Goal: Task Accomplishment & Management: Use online tool/utility

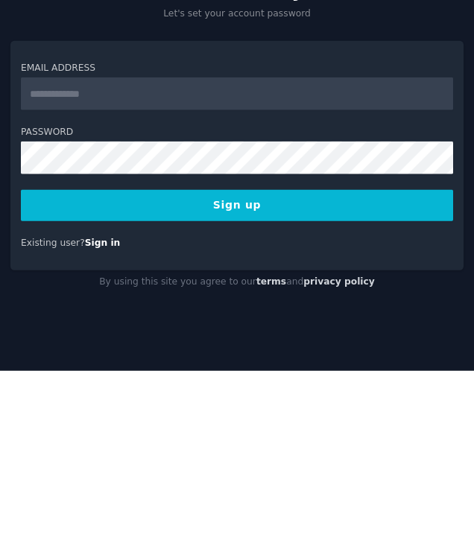
type input "**********"
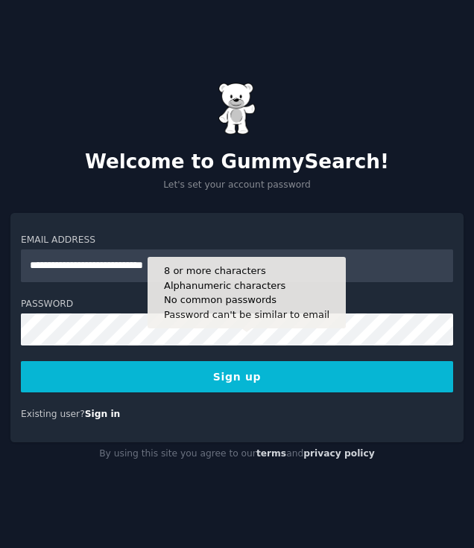
click at [296, 392] on button "Sign up" at bounding box center [237, 376] width 432 height 31
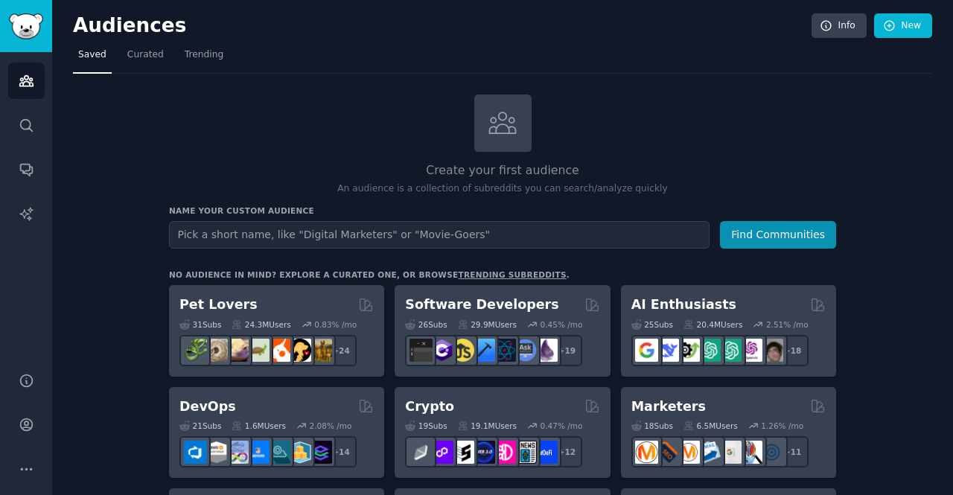
click at [215, 227] on input "text" at bounding box center [439, 235] width 541 height 28
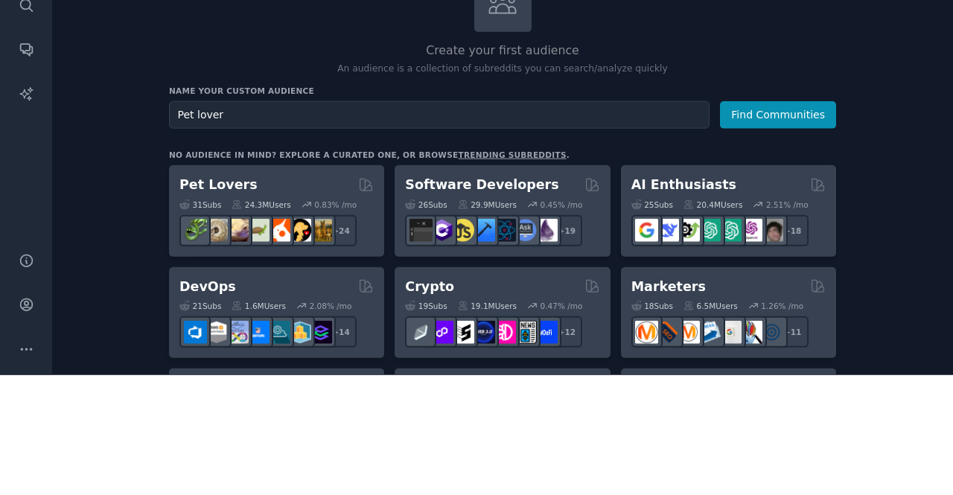
type input "Pet lover"
click at [806, 232] on button "Find Communities" at bounding box center [778, 235] width 116 height 28
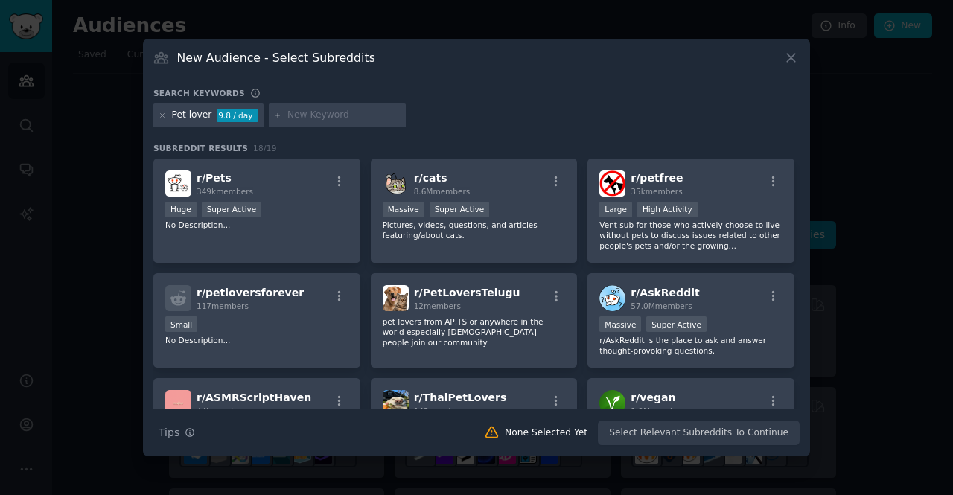
click at [345, 122] on input "text" at bounding box center [343, 115] width 113 height 13
click at [319, 122] on input "text" at bounding box center [343, 115] width 113 height 13
click at [287, 122] on input "1. Pet Memorial/Tribute Market" at bounding box center [343, 115] width 113 height 13
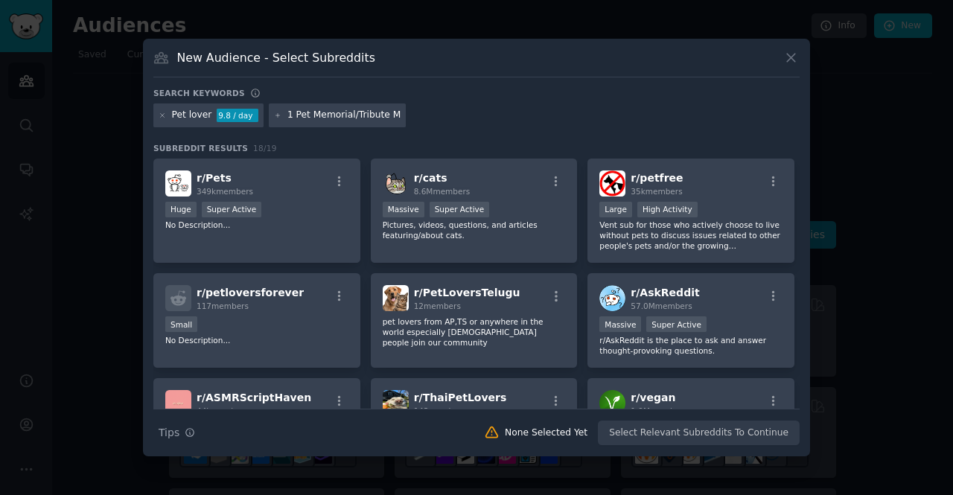
type input "Pet Memorial/Tribute Market"
click at [875, 104] on div at bounding box center [476, 247] width 953 height 495
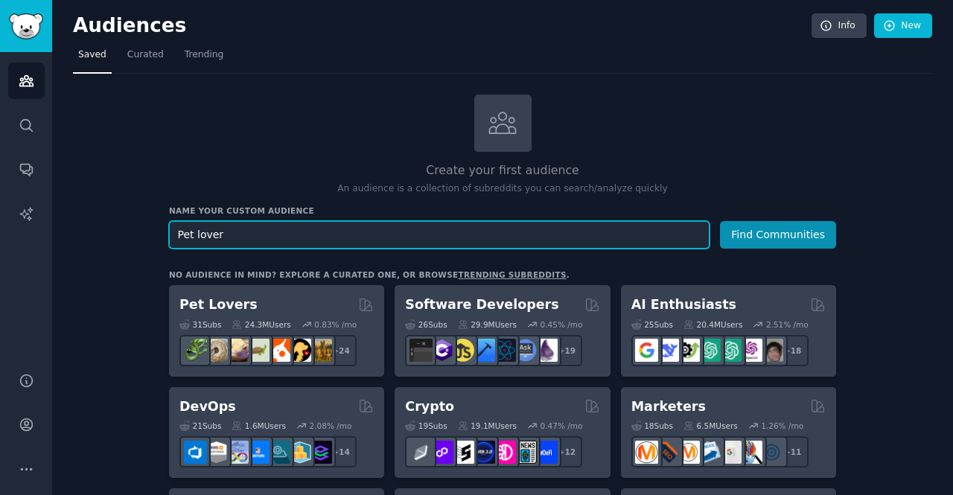
click at [654, 240] on input "Pet lover" at bounding box center [439, 235] width 541 height 28
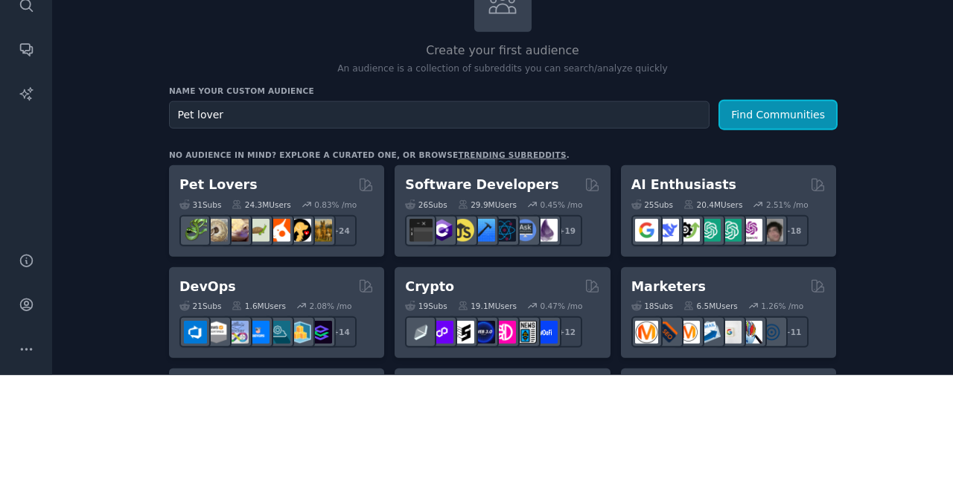
click at [777, 237] on button "Find Communities" at bounding box center [778, 235] width 116 height 28
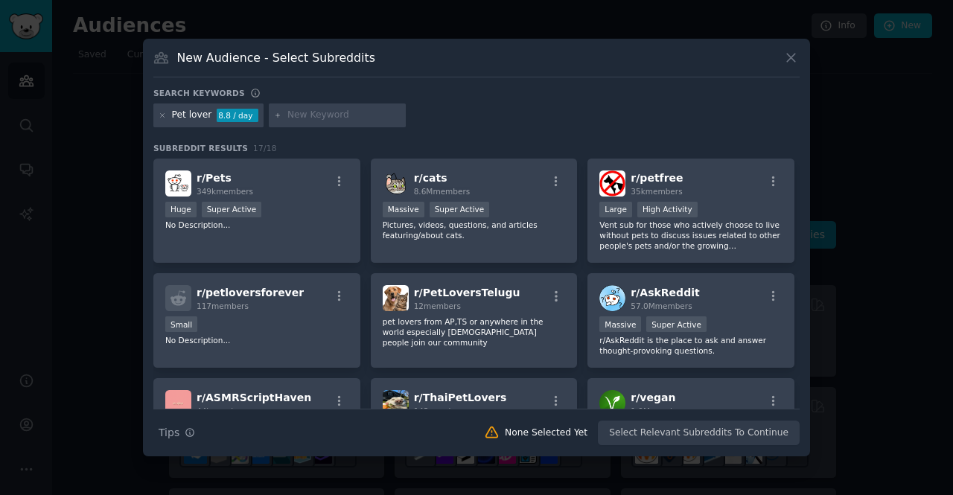
click at [344, 122] on input "text" at bounding box center [343, 115] width 113 height 13
click at [290, 122] on input "1. Pet Memorial/Tribute Market" at bounding box center [343, 115] width 113 height 13
type input "Pet Memorial/Tribute Market"
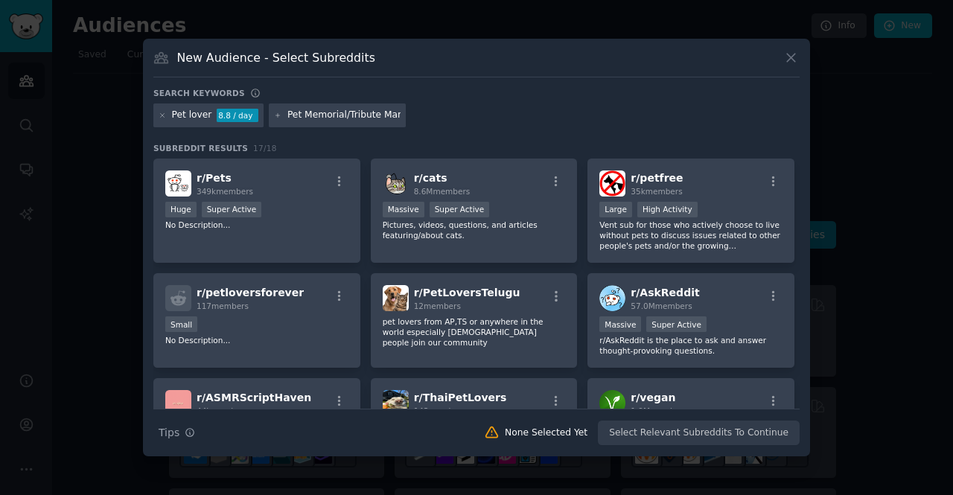
click at [881, 133] on div at bounding box center [476, 247] width 953 height 495
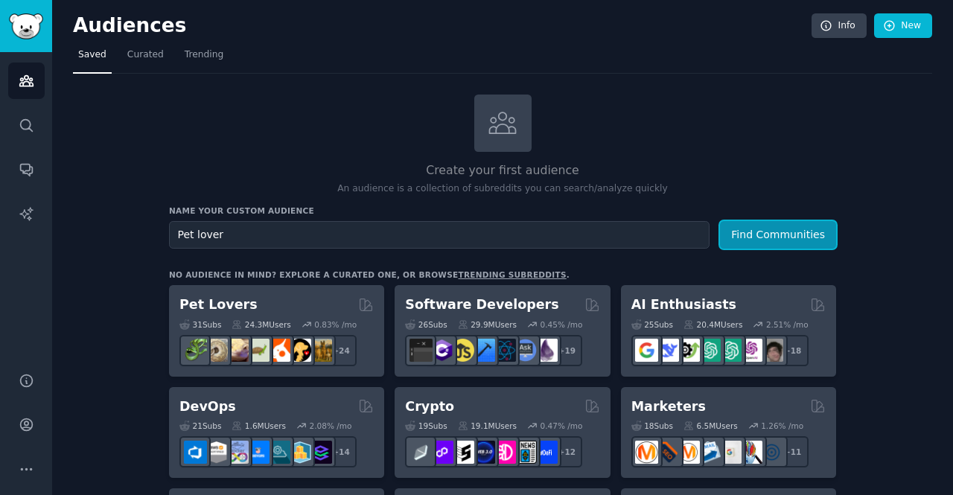
click at [765, 231] on button "Find Communities" at bounding box center [778, 235] width 116 height 28
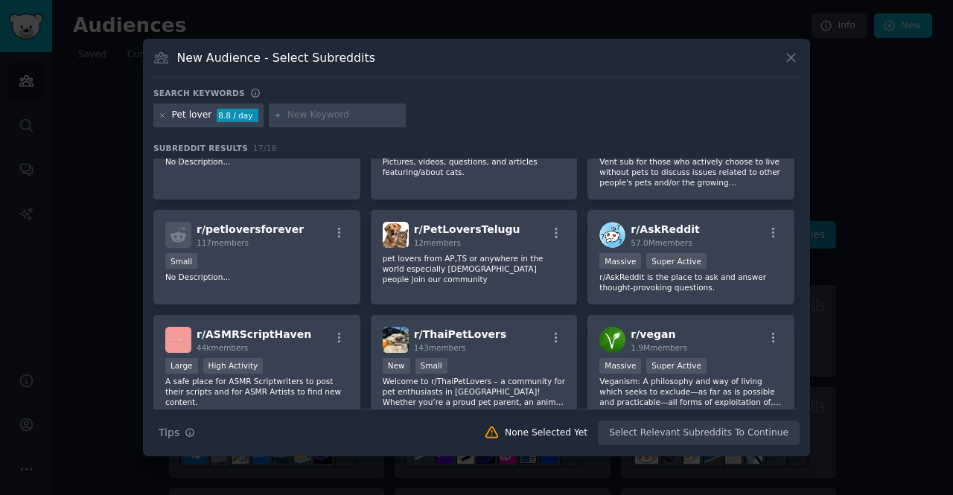
scroll to position [102, 0]
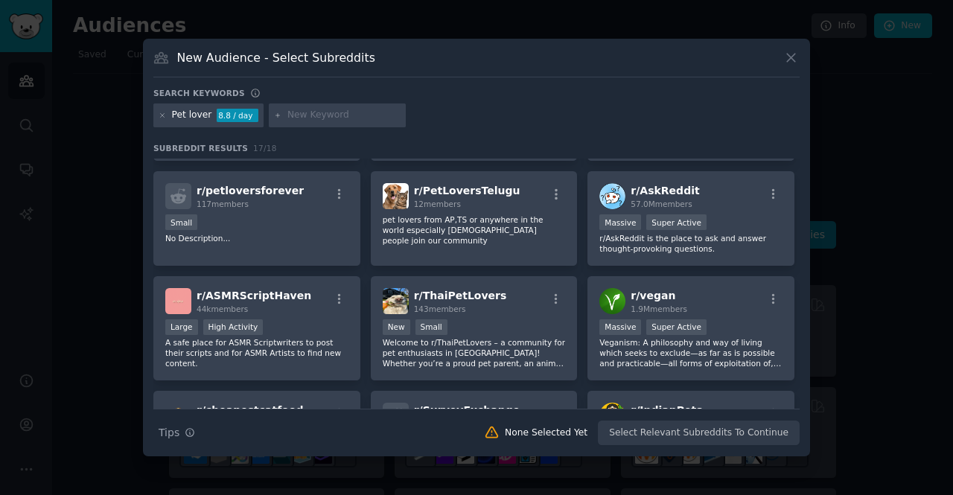
click at [340, 122] on input "text" at bounding box center [343, 115] width 113 height 13
type input "1. Pet Memorial/Tribute Market"
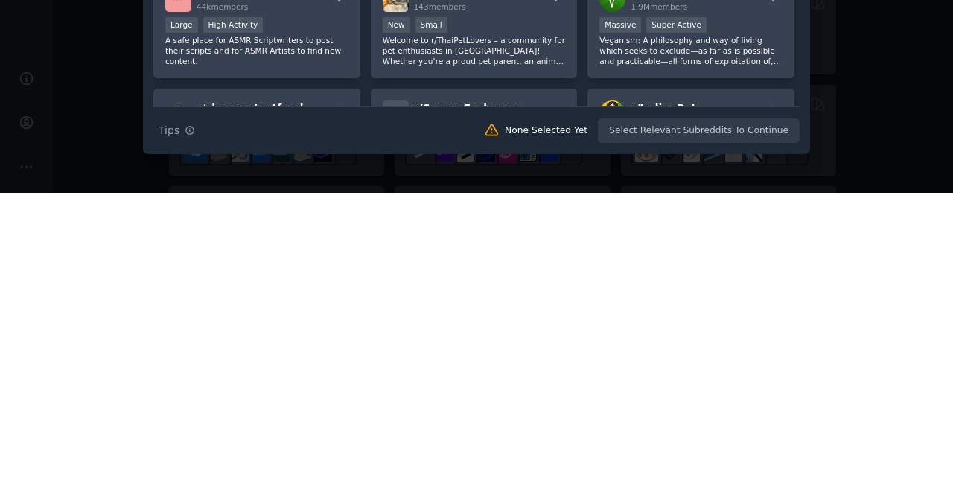
click at [835, 401] on div at bounding box center [476, 247] width 953 height 495
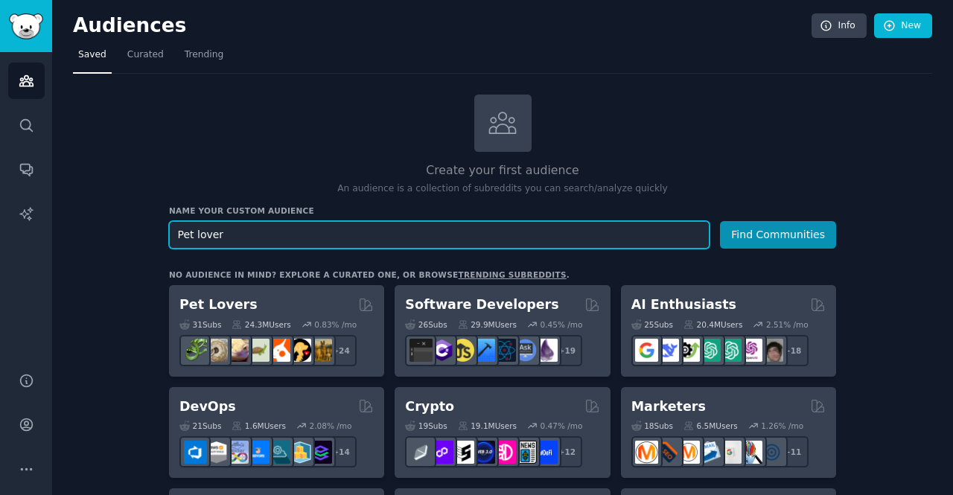
click at [636, 240] on input "Pet lover" at bounding box center [439, 235] width 541 height 28
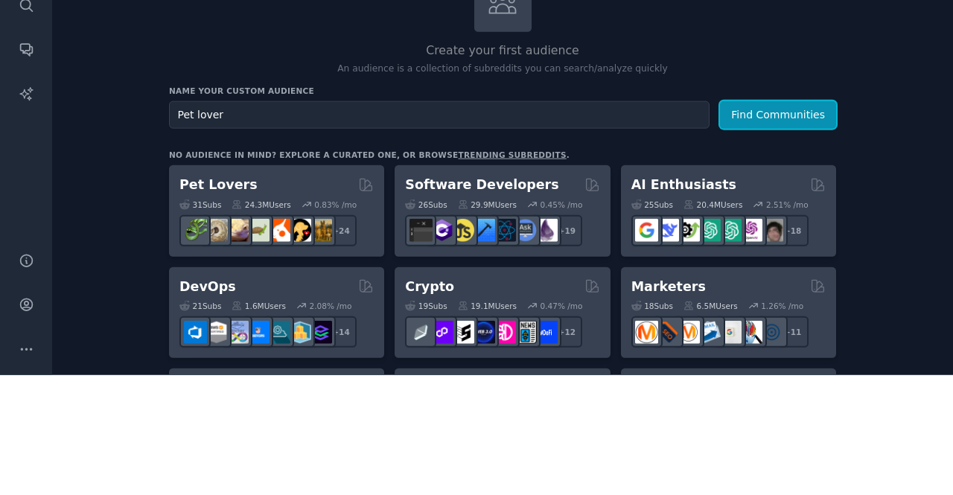
click at [798, 233] on button "Find Communities" at bounding box center [778, 235] width 116 height 28
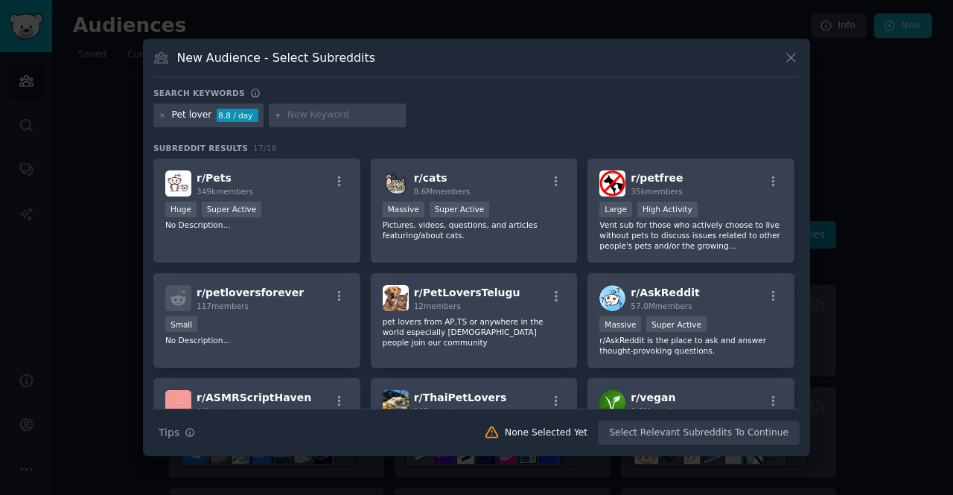
click at [388, 122] on input "text" at bounding box center [343, 115] width 113 height 13
click at [886, 156] on div at bounding box center [476, 247] width 953 height 495
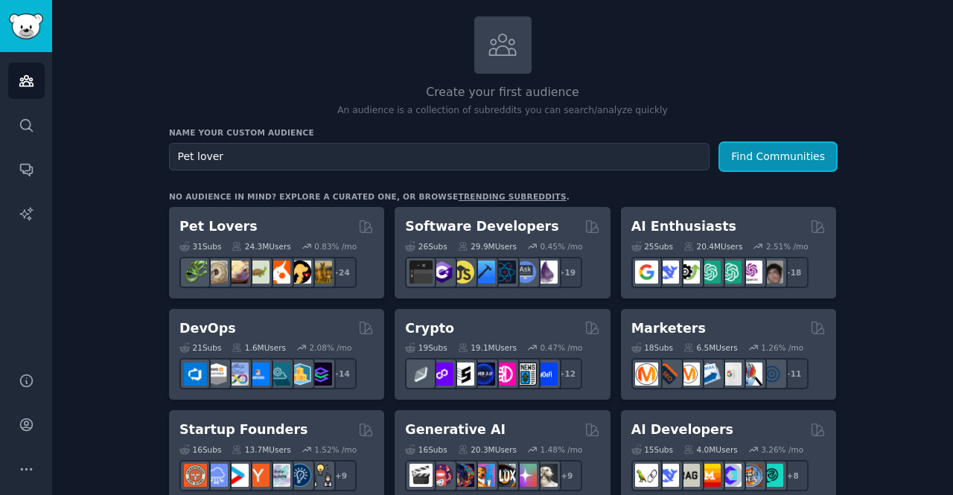
scroll to position [79, 0]
click at [813, 158] on button "Find Communities" at bounding box center [778, 156] width 116 height 28
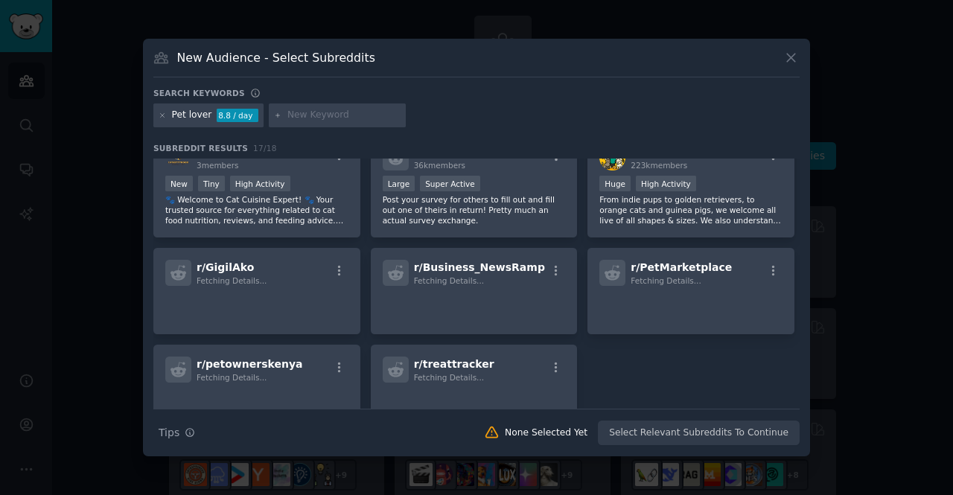
scroll to position [435, 0]
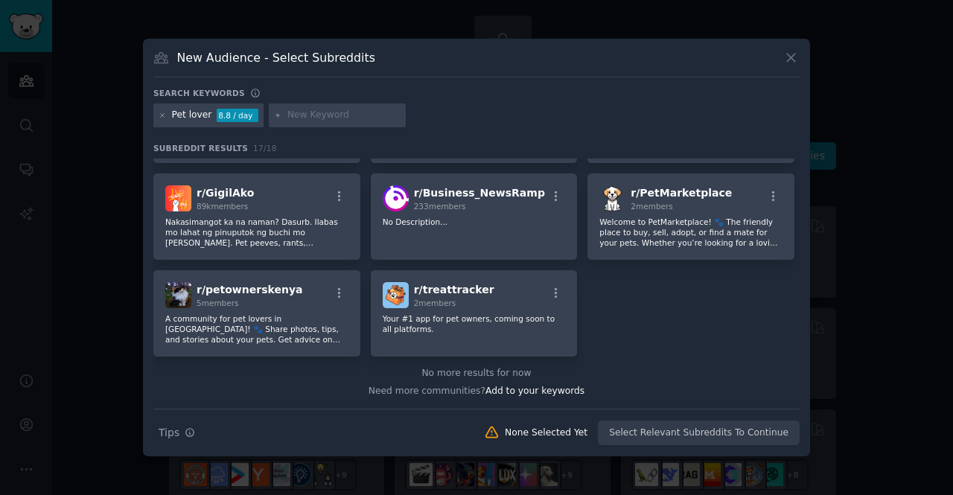
click at [366, 122] on input "text" at bounding box center [343, 115] width 113 height 13
type input "1. Pet Memorial/Tribute Market1. Pet Memorial/Tribute Market"
click at [716, 105] on div "Search keywords Pet lover 8.8 / day 1. Pet Memorial/Tribute Market1. Pet Memori…" at bounding box center [476, 267] width 646 height 358
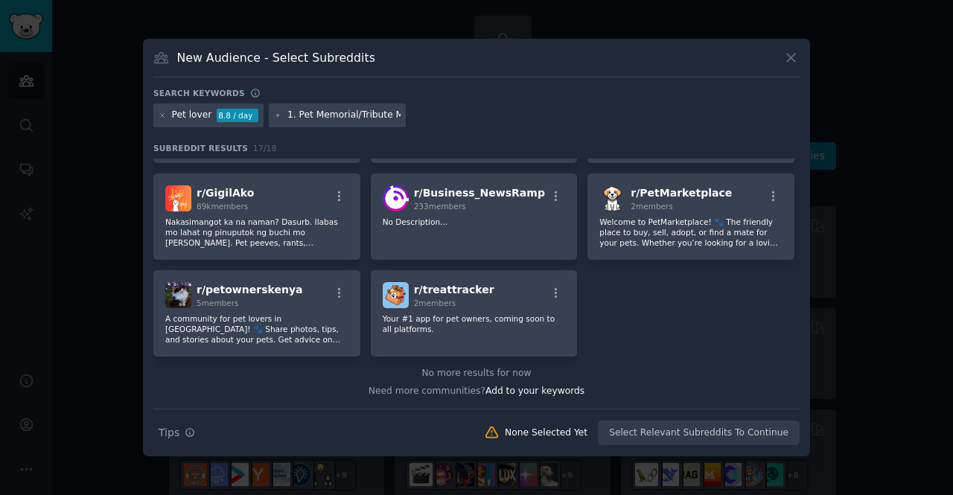
click at [784, 80] on div "New Audience - Select Subreddits Search keywords Pet lover 8.8 / day 1. Pet Mem…" at bounding box center [476, 248] width 667 height 418
click at [795, 66] on icon at bounding box center [791, 58] width 16 height 16
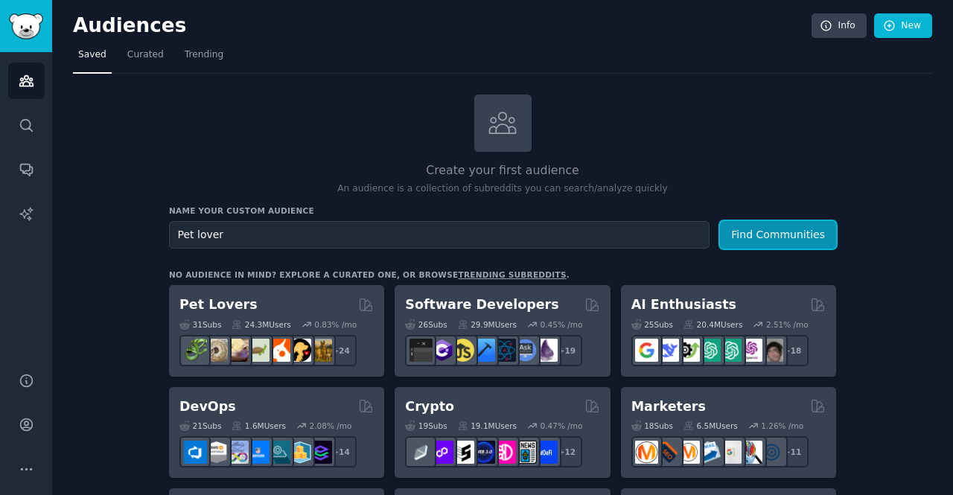
click at [773, 229] on button "Find Communities" at bounding box center [778, 235] width 116 height 28
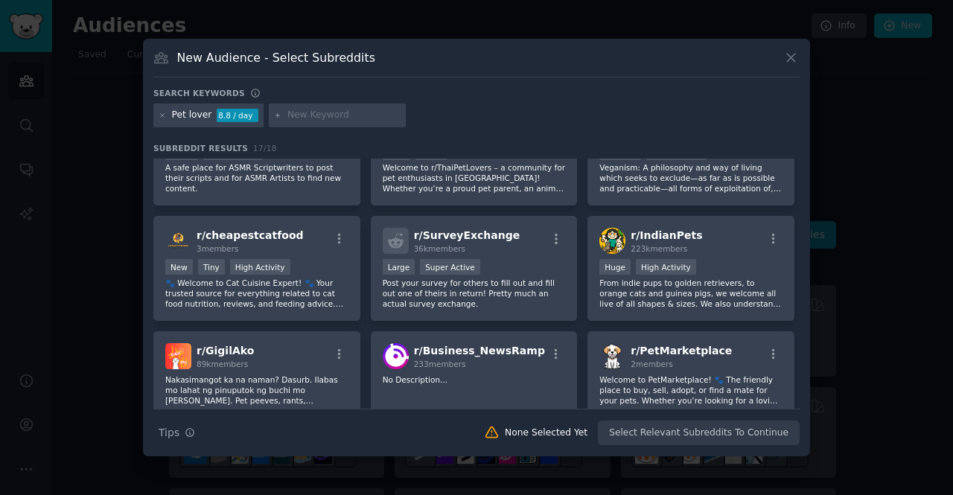
scroll to position [435, 0]
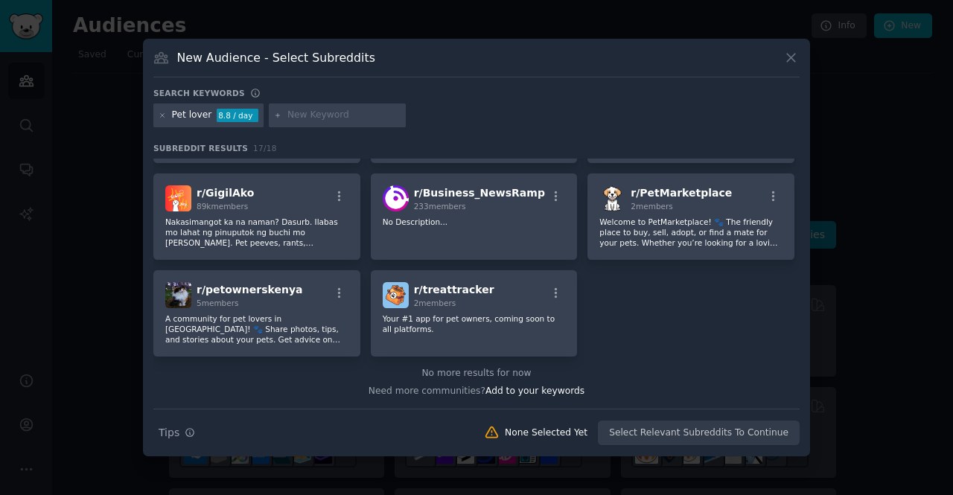
click at [605, 446] on div "Search Tips Tips None Selected Yet Select Relevant Subreddits To Continue" at bounding box center [476, 427] width 646 height 37
click at [676, 446] on div "Search Tips Tips None Selected Yet Select Relevant Subreddits To Continue" at bounding box center [476, 427] width 646 height 37
click at [783, 66] on icon at bounding box center [791, 58] width 16 height 16
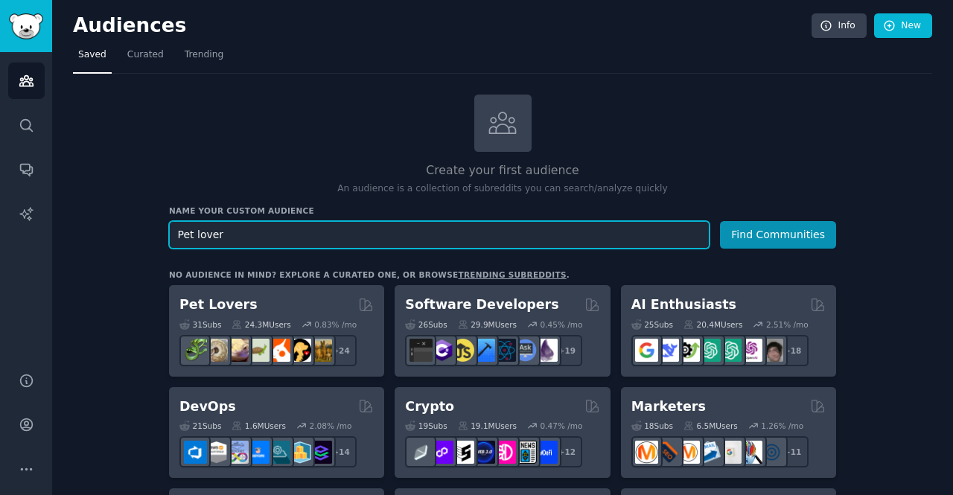
click at [652, 240] on input "Pet lover" at bounding box center [439, 235] width 541 height 28
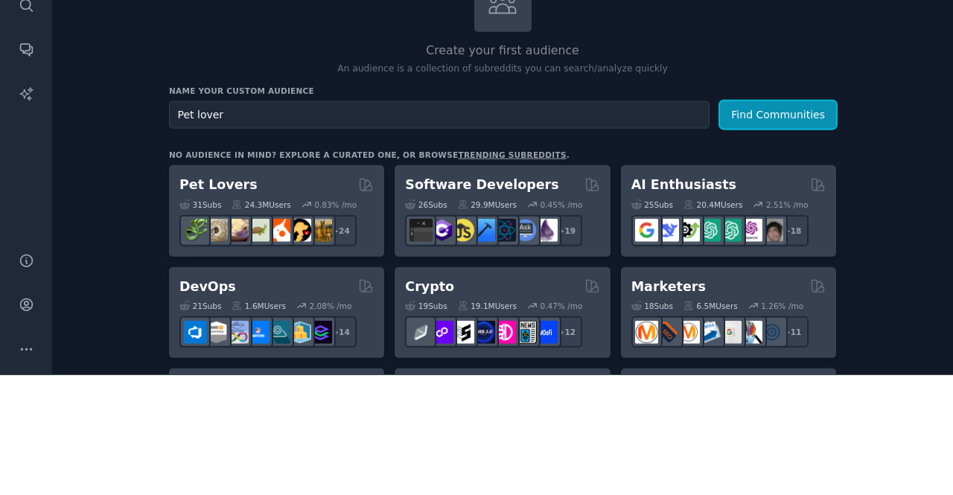
click at [799, 228] on button "Find Communities" at bounding box center [778, 235] width 116 height 28
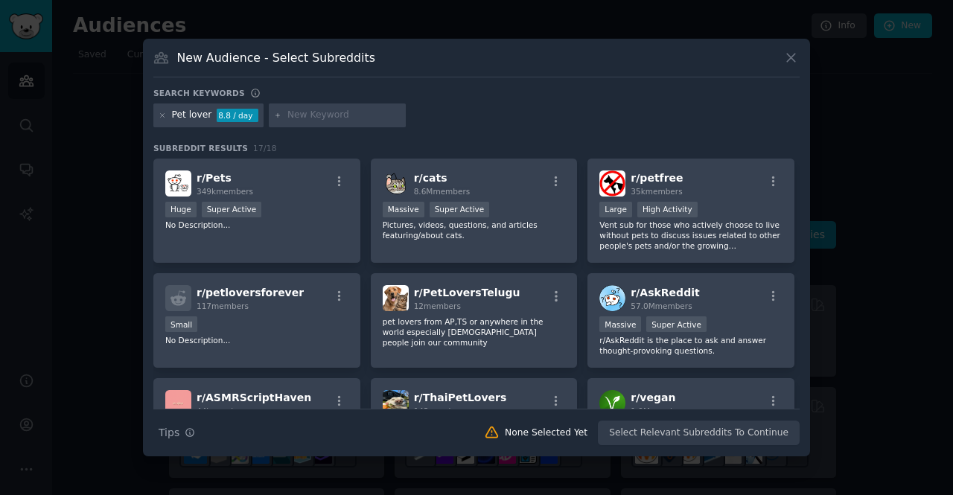
click at [317, 170] on div "r/ Pets 349k members" at bounding box center [256, 183] width 183 height 26
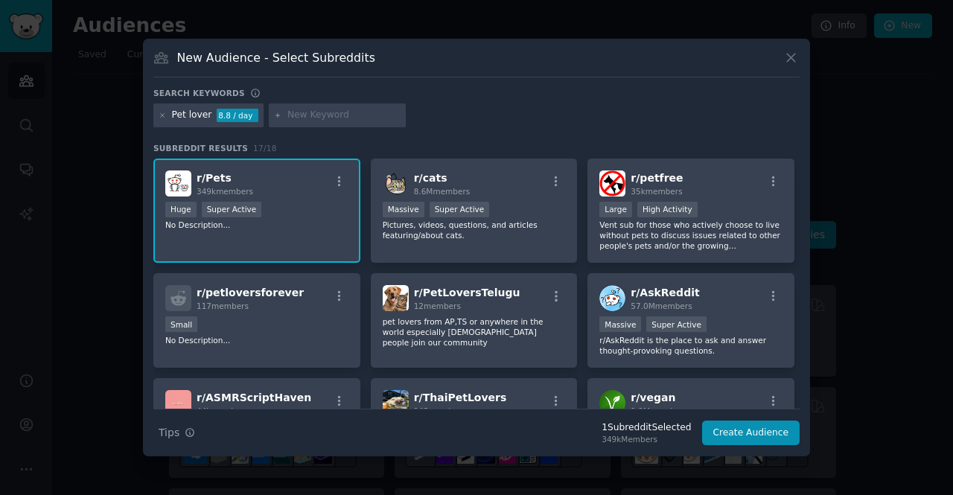
click at [338, 176] on icon "button" at bounding box center [339, 181] width 3 height 10
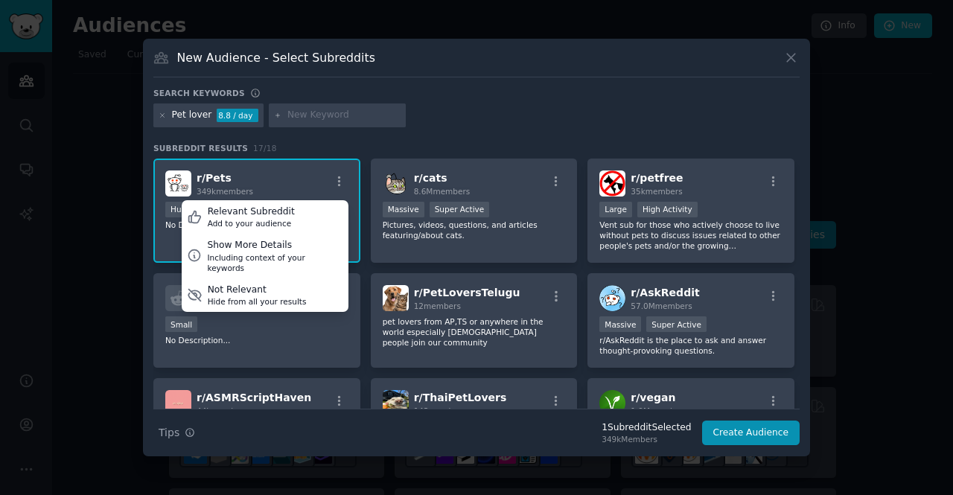
click at [291, 170] on div "r/ Pets 349k members Relevant Subreddit Add to your audience Show More Details …" at bounding box center [256, 183] width 183 height 26
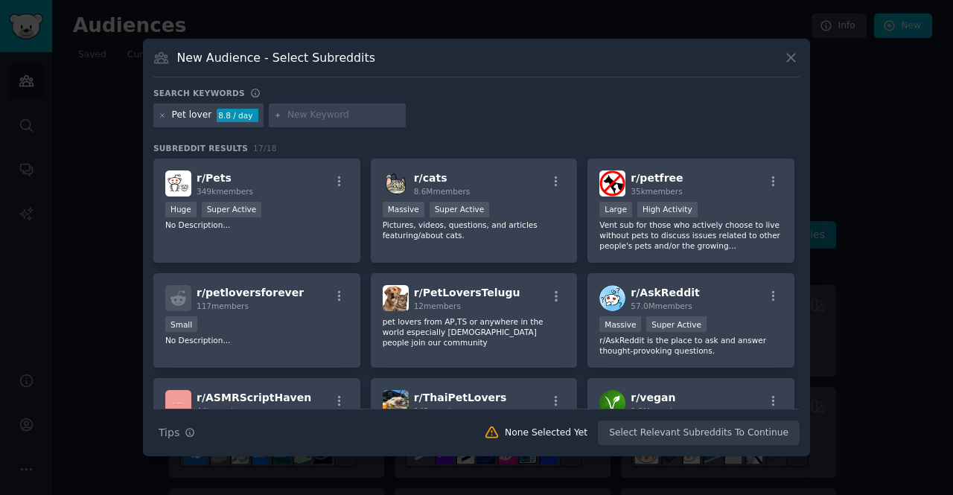
click at [249, 170] on div "r/ Pets 349k members" at bounding box center [256, 183] width 183 height 26
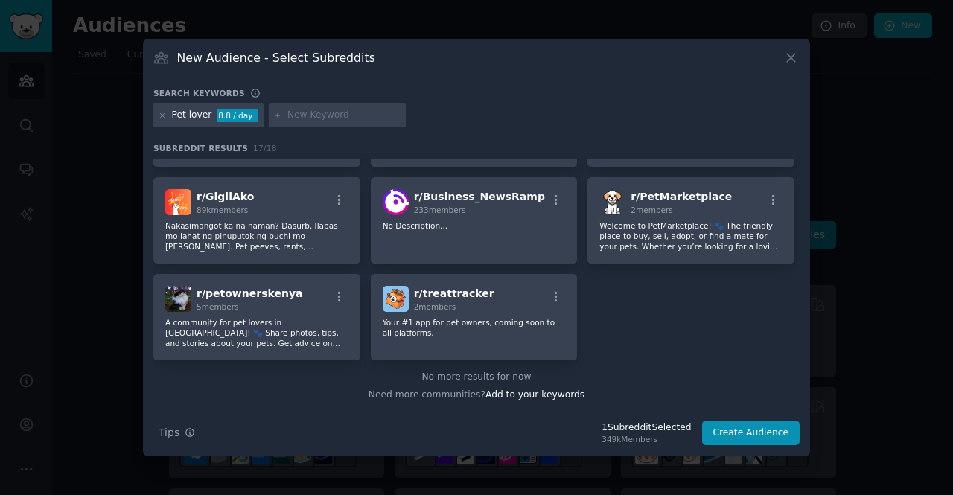
scroll to position [435, 0]
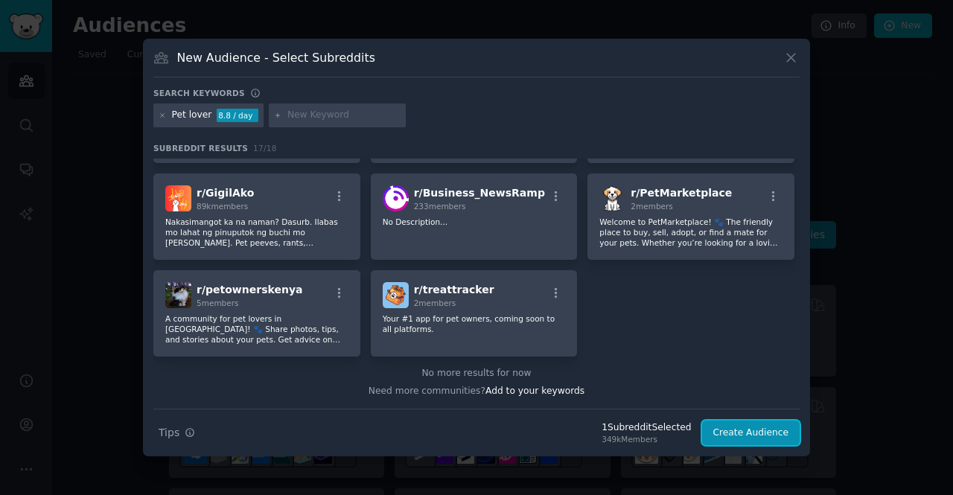
click at [761, 421] on button "Create Audience" at bounding box center [751, 433] width 98 height 25
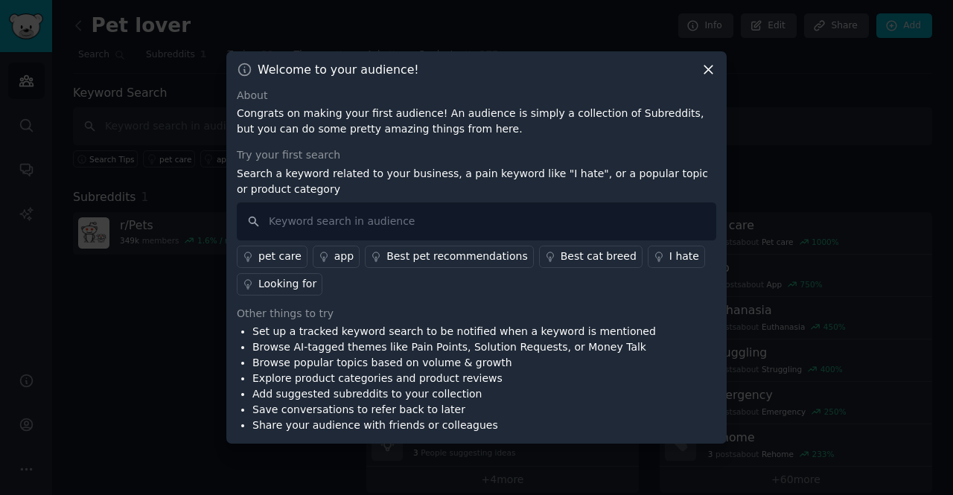
scroll to position [71, 0]
click at [380, 203] on input "text" at bounding box center [476, 222] width 479 height 38
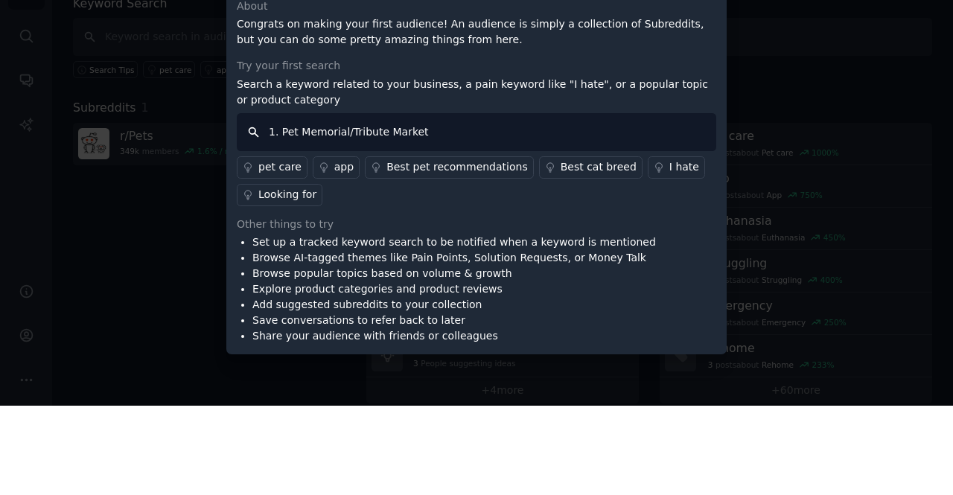
click at [277, 203] on input "1. Pet Memorial/Tribute Market" at bounding box center [476, 222] width 479 height 38
type input "Pet Memorial/Tribute Market"
click at [765, 165] on div at bounding box center [476, 247] width 953 height 495
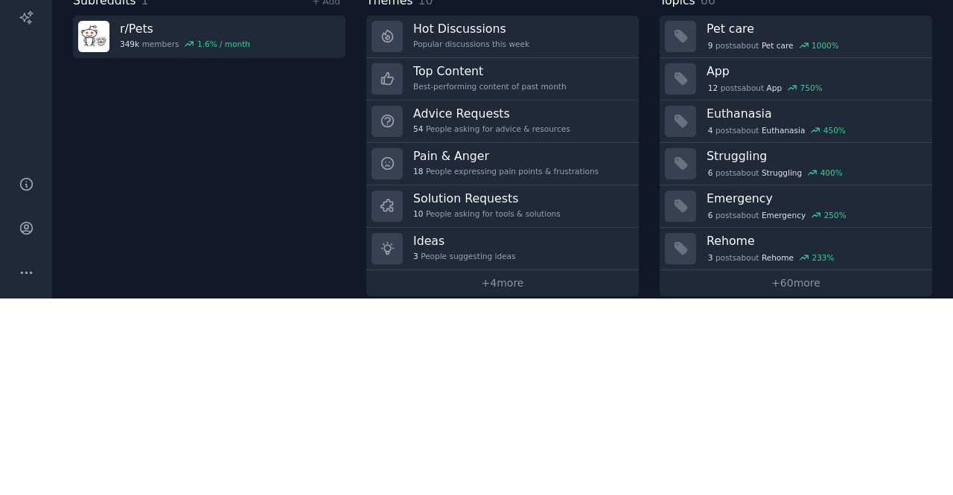
click at [302, 341] on div "Subreddits 1 + Add r/ Pets 349k members 1.6 % / month" at bounding box center [209, 340] width 272 height 305
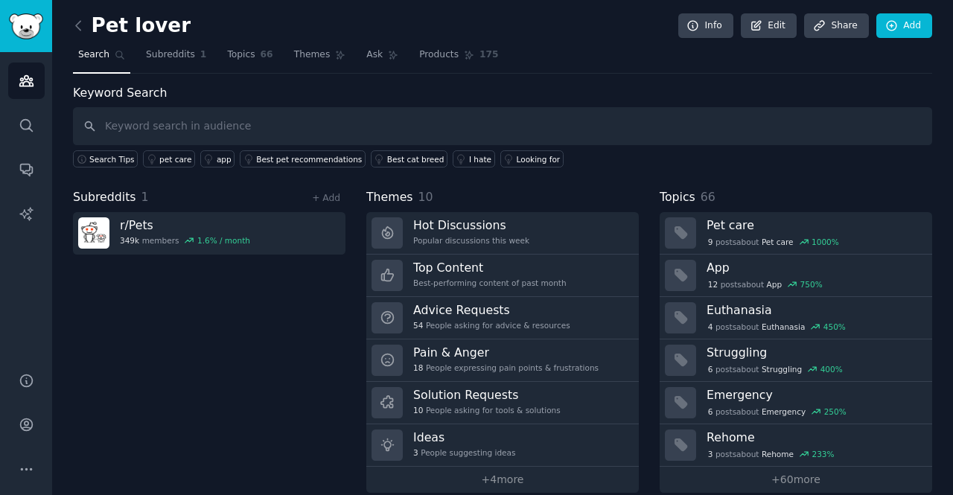
click at [603, 250] on link "Hot Discussions Popular discussions this week" at bounding box center [502, 233] width 272 height 42
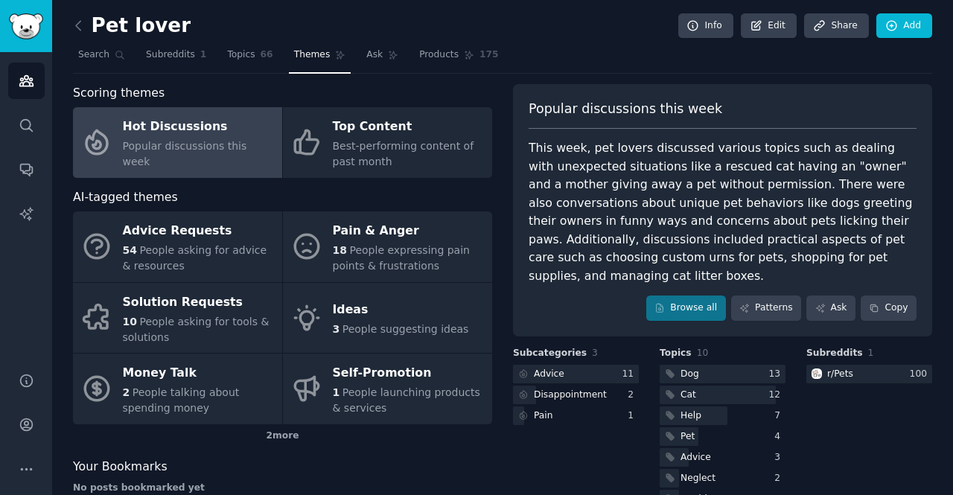
scroll to position [25, 0]
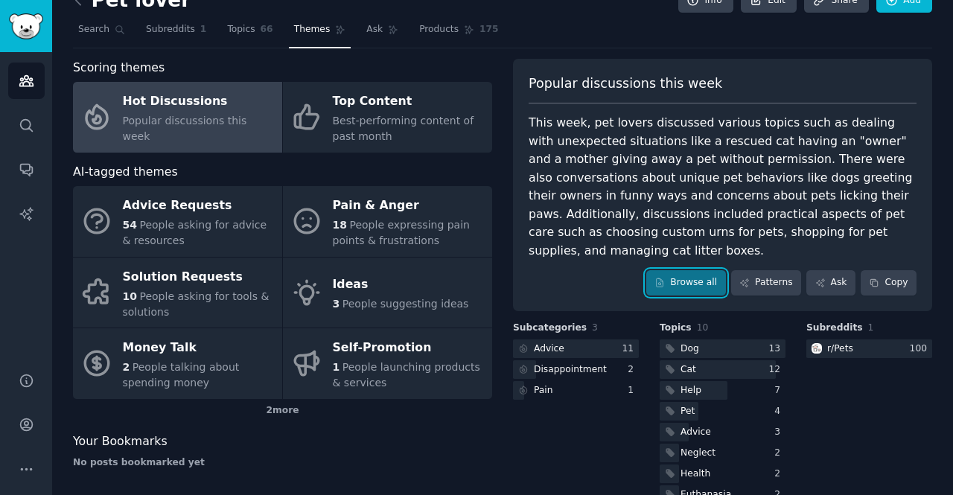
click at [703, 290] on link "Browse all" at bounding box center [686, 282] width 80 height 25
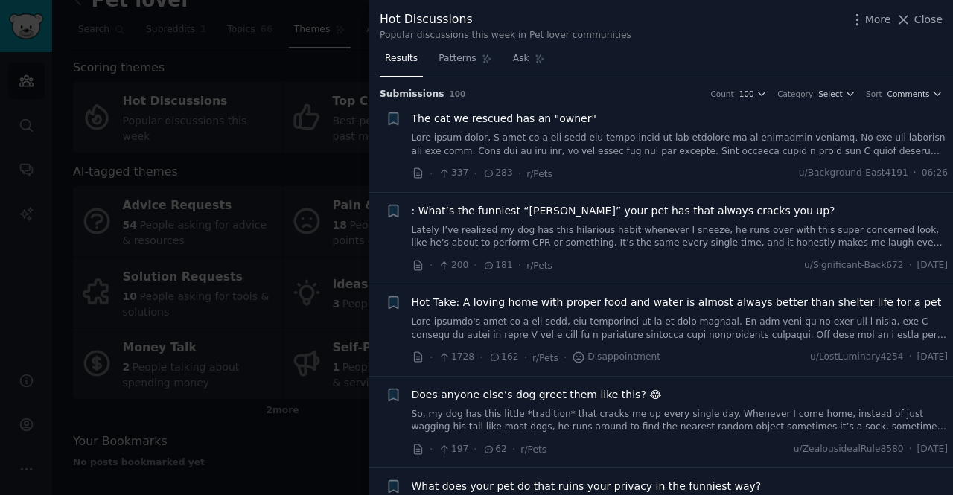
click at [909, 15] on icon at bounding box center [904, 20] width 16 height 16
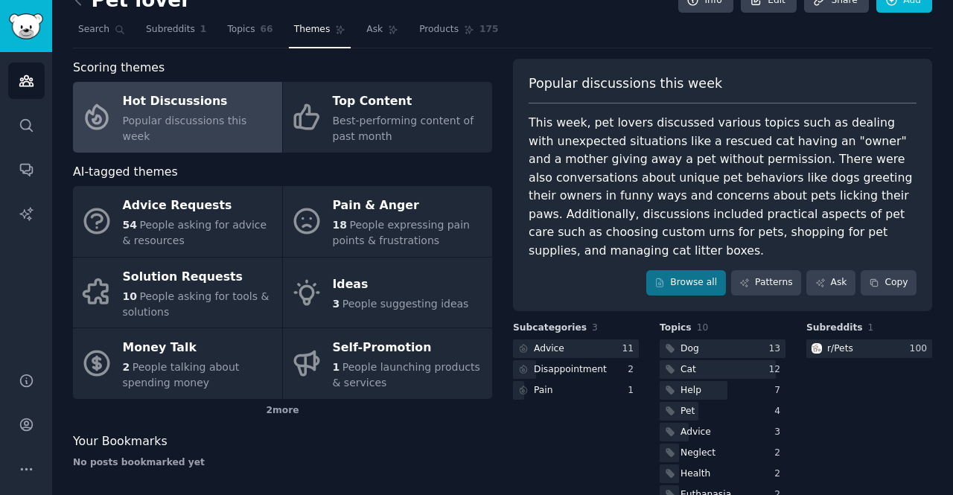
click at [907, 25] on nav "Search Subreddits 1 Topics 66 Themes Ask Products 175" at bounding box center [502, 33] width 859 height 31
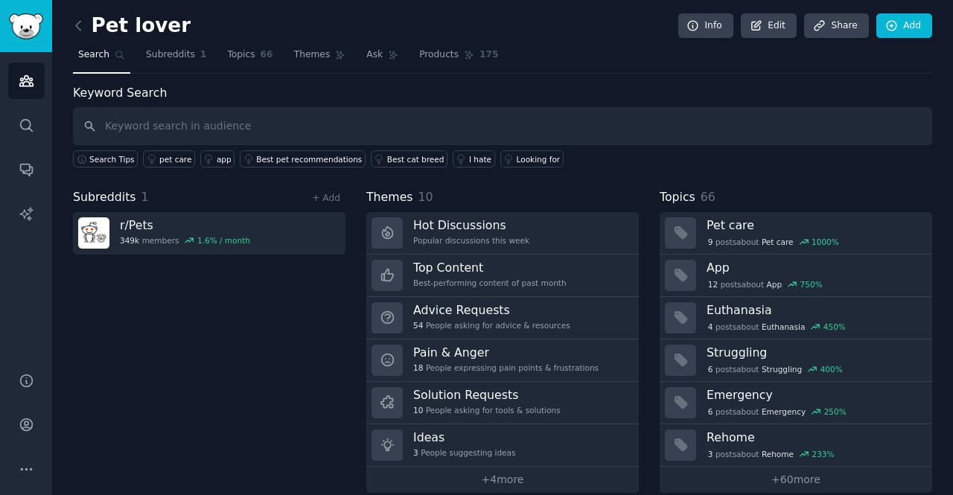
click at [84, 26] on icon at bounding box center [79, 26] width 16 height 16
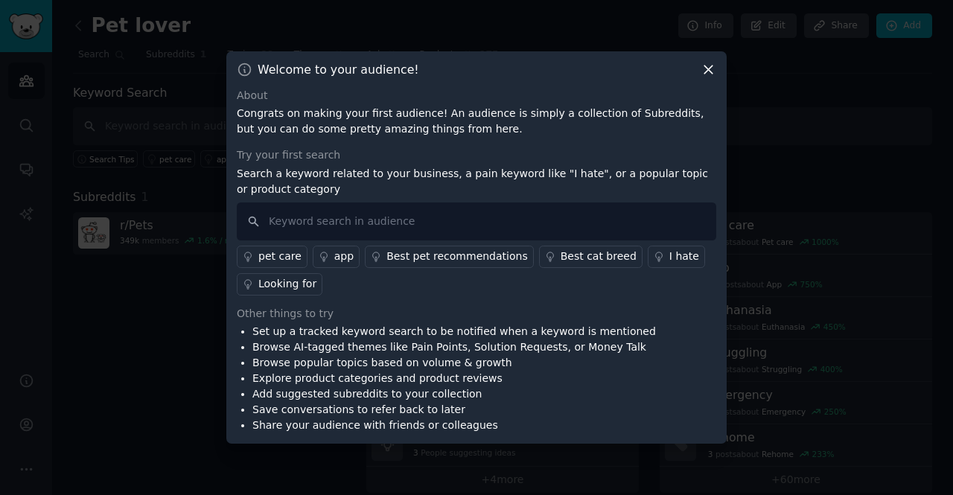
click at [706, 77] on icon at bounding box center [709, 70] width 16 height 16
click at [724, 96] on div "Welcome to your audience! About Congrats on making your first audience! An audi…" at bounding box center [476, 247] width 500 height 393
click at [718, 115] on div "Welcome to your audience! About Congrats on making your first audience! An audi…" at bounding box center [476, 247] width 500 height 393
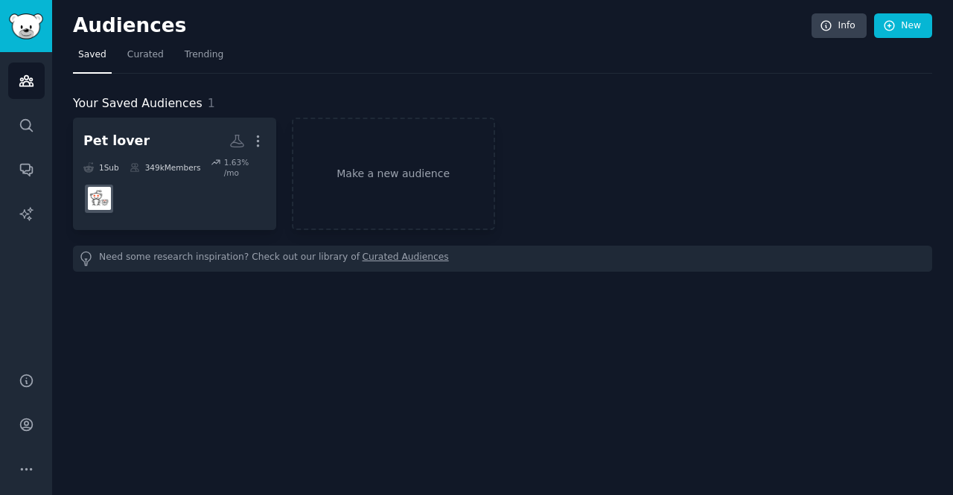
click at [24, 92] on link "Audiences" at bounding box center [26, 81] width 36 height 36
click at [28, 121] on icon "Sidebar" at bounding box center [26, 125] width 12 height 12
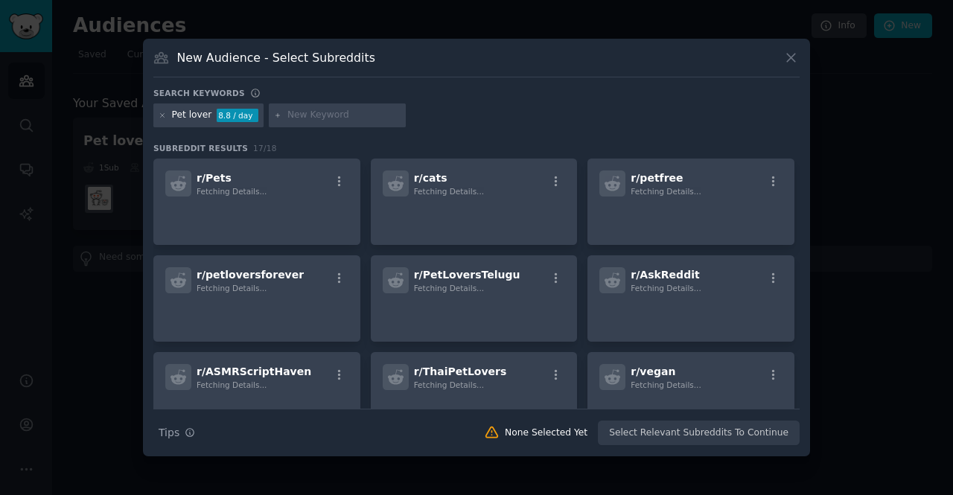
click at [787, 66] on icon at bounding box center [791, 58] width 16 height 16
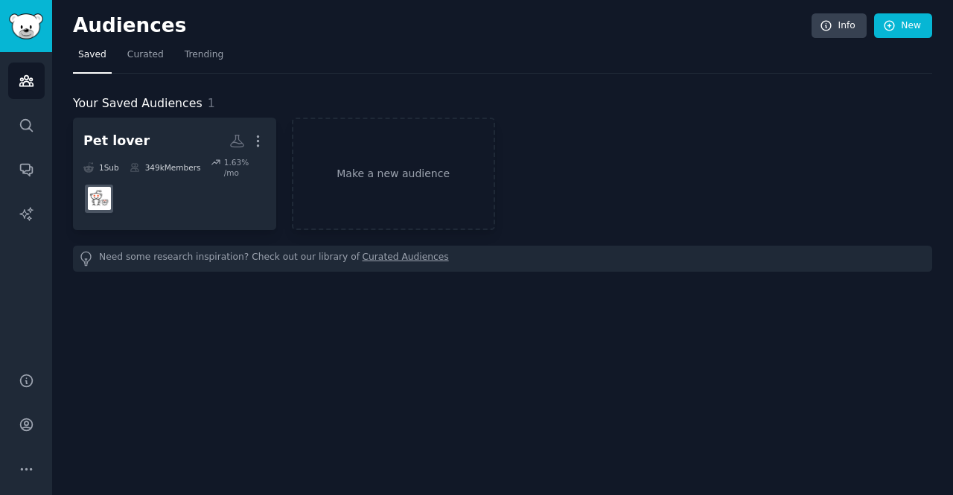
click at [29, 170] on icon "Sidebar" at bounding box center [26, 171] width 12 height 12
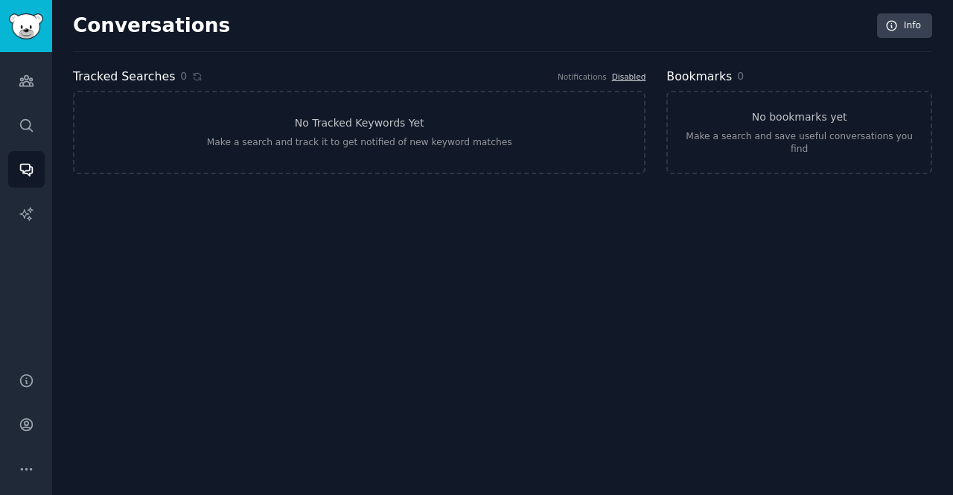
click at [33, 85] on icon "Sidebar" at bounding box center [25, 81] width 13 height 10
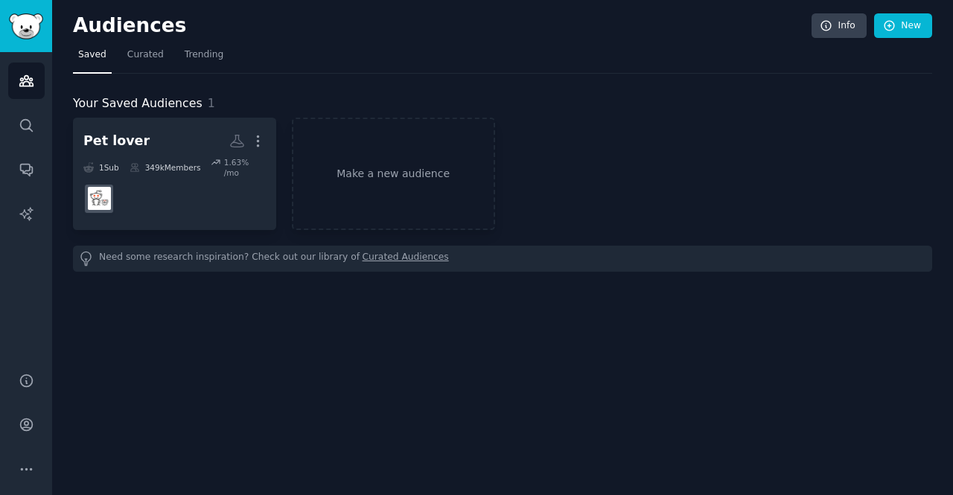
click at [147, 43] on link "Curated" at bounding box center [145, 58] width 47 height 31
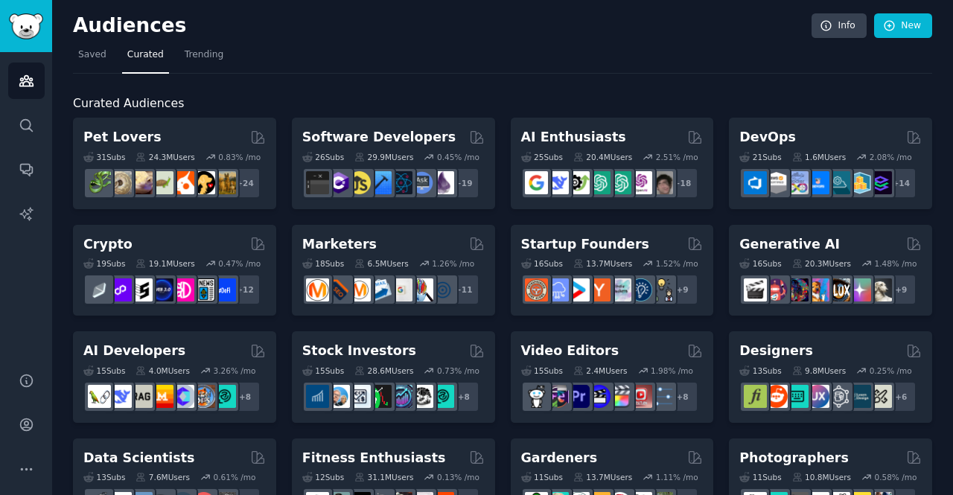
click at [186, 43] on link "Trending" at bounding box center [203, 58] width 49 height 31
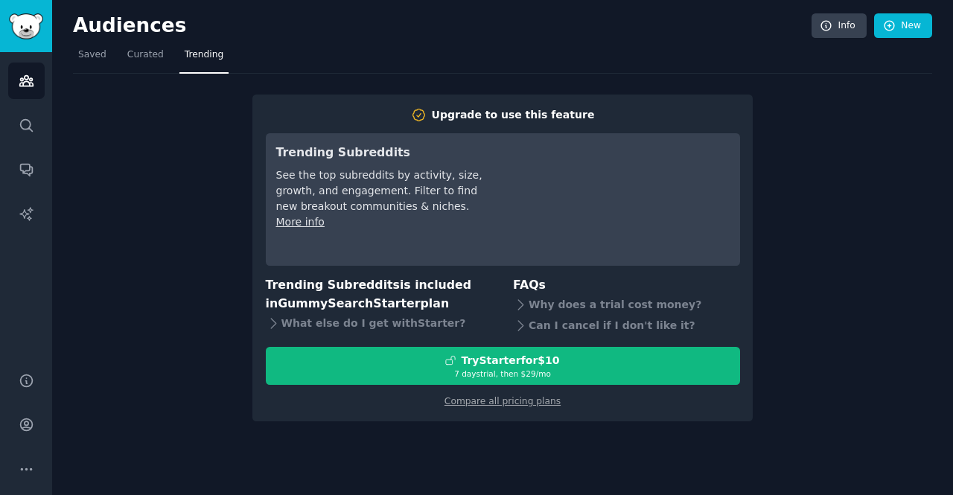
click at [127, 60] on span "Curated" at bounding box center [145, 54] width 36 height 13
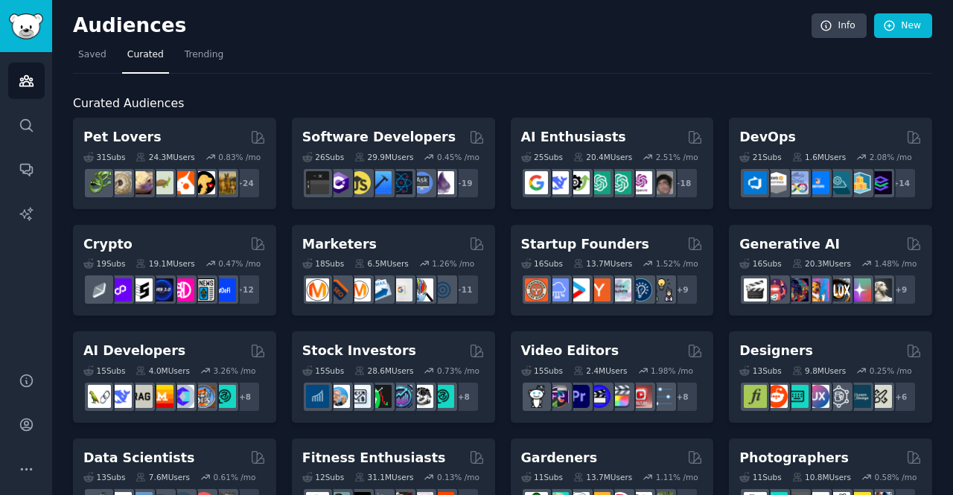
click at [81, 60] on span "Saved" at bounding box center [92, 54] width 28 height 13
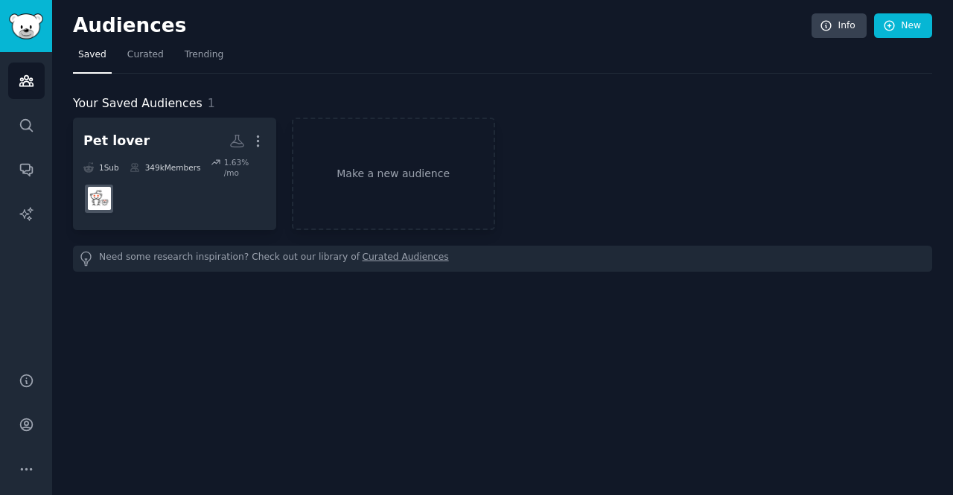
click at [491, 182] on link "Make a new audience" at bounding box center [393, 174] width 203 height 112
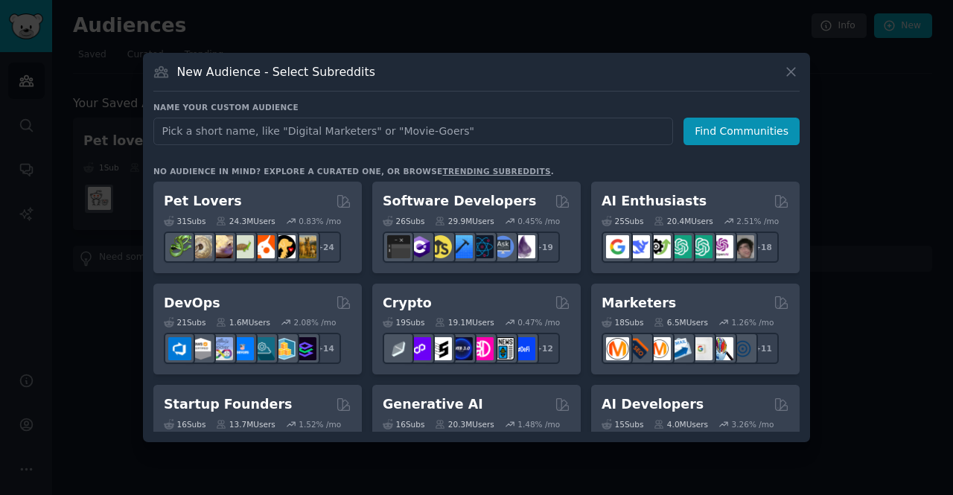
scroll to position [71, 0]
click at [625, 118] on input "text" at bounding box center [413, 132] width 520 height 28
type input "Pet lover tshirt"
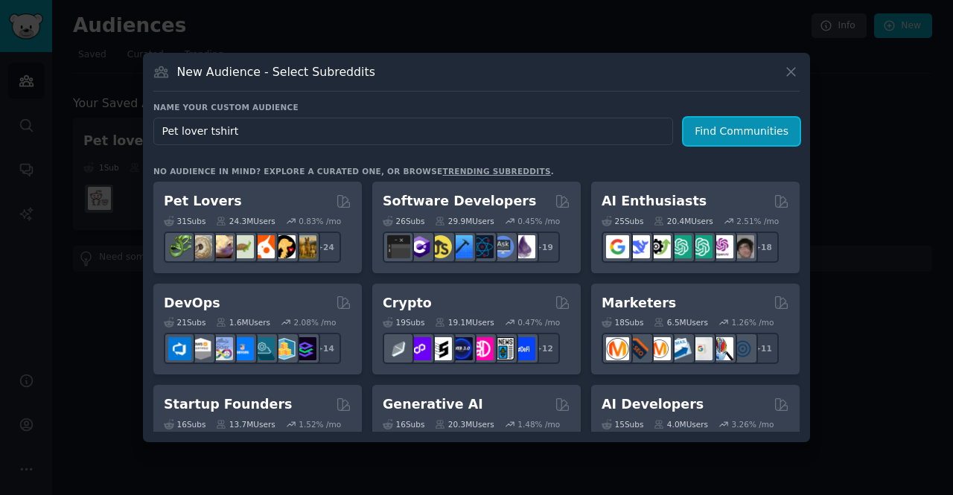
click at [782, 118] on button "Find Communities" at bounding box center [741, 132] width 116 height 28
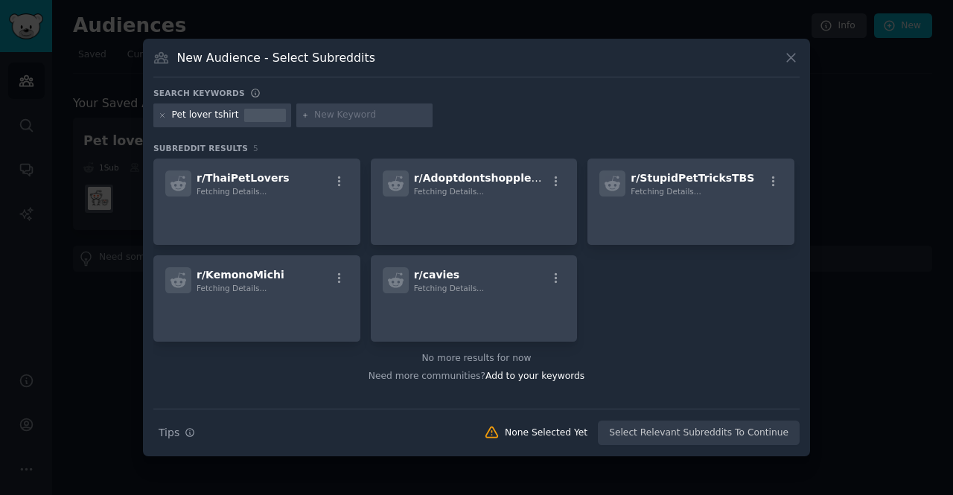
scroll to position [57, 0]
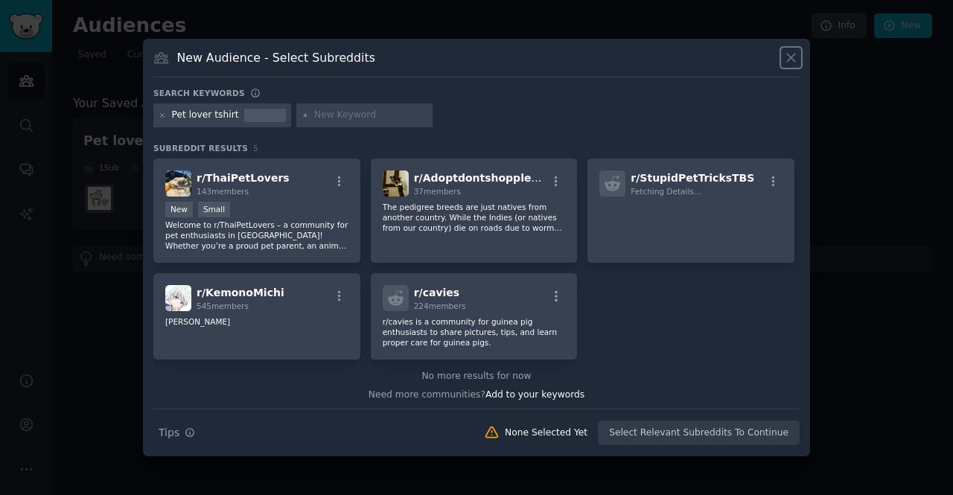
click at [783, 50] on icon at bounding box center [791, 58] width 16 height 16
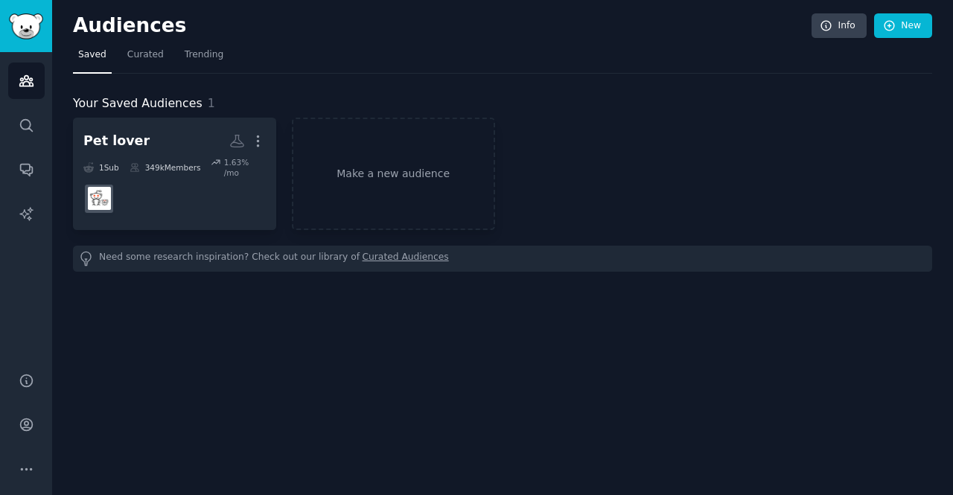
click at [452, 150] on link "Make a new audience" at bounding box center [393, 174] width 203 height 112
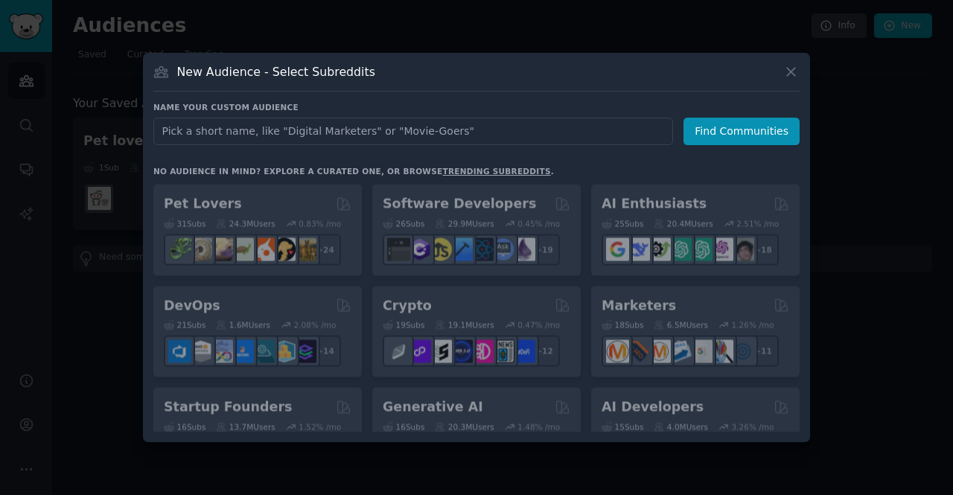
click at [478, 145] on input "text" at bounding box center [413, 132] width 520 height 28
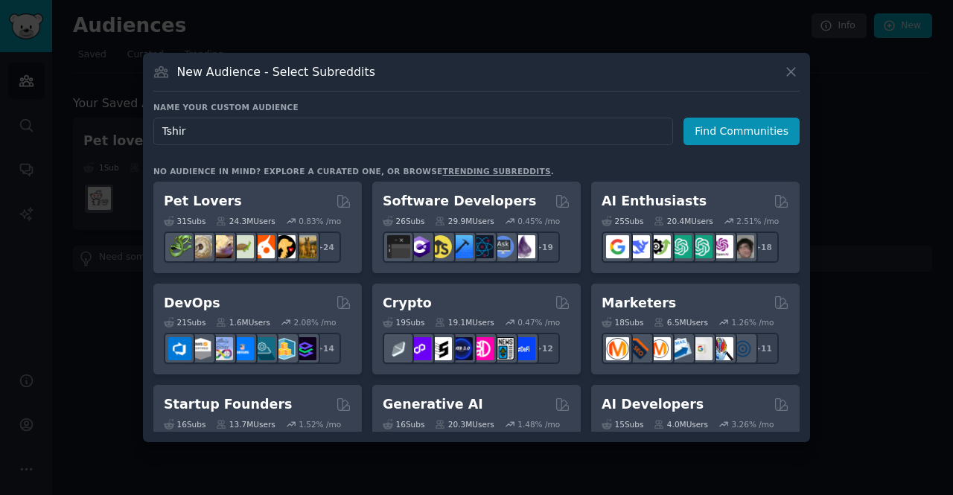
type input "Tshirt"
click at [767, 145] on button "Find Communities" at bounding box center [741, 132] width 116 height 28
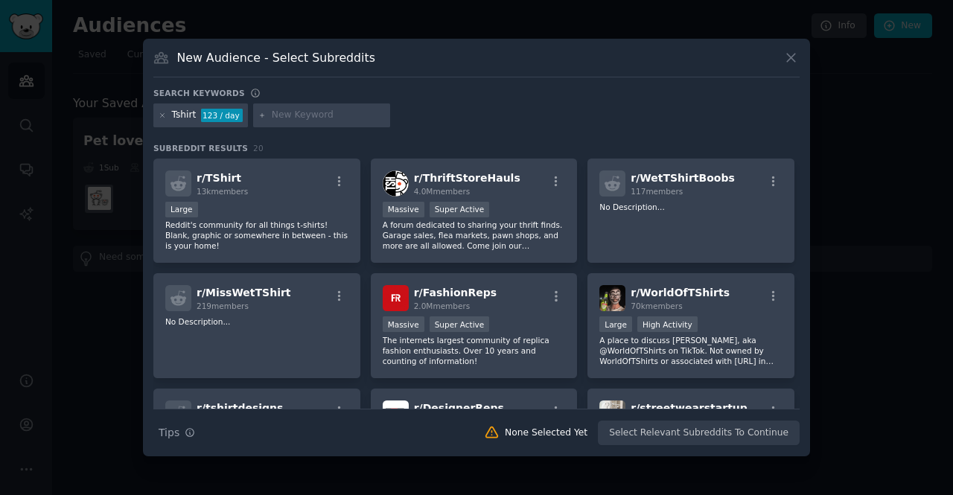
click at [317, 122] on input "text" at bounding box center [328, 115] width 113 height 13
type input "Pet"
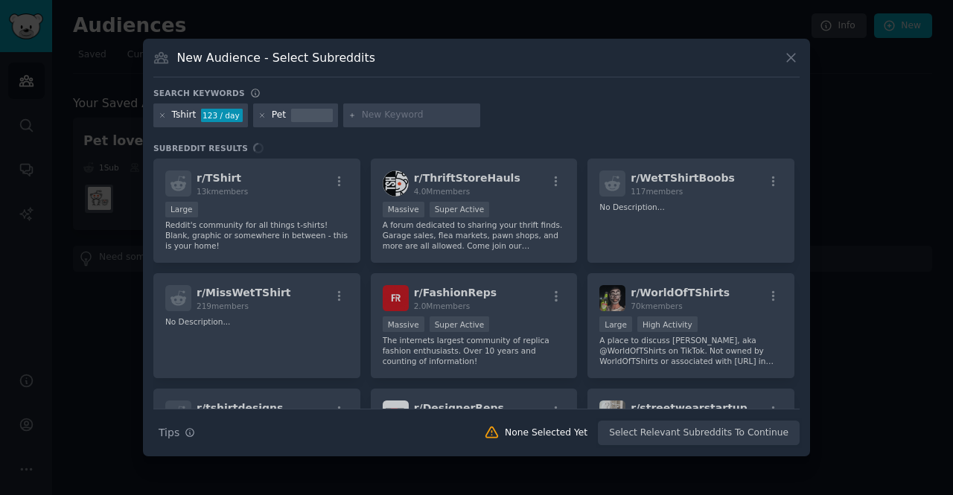
click at [849, 132] on div at bounding box center [476, 247] width 953 height 495
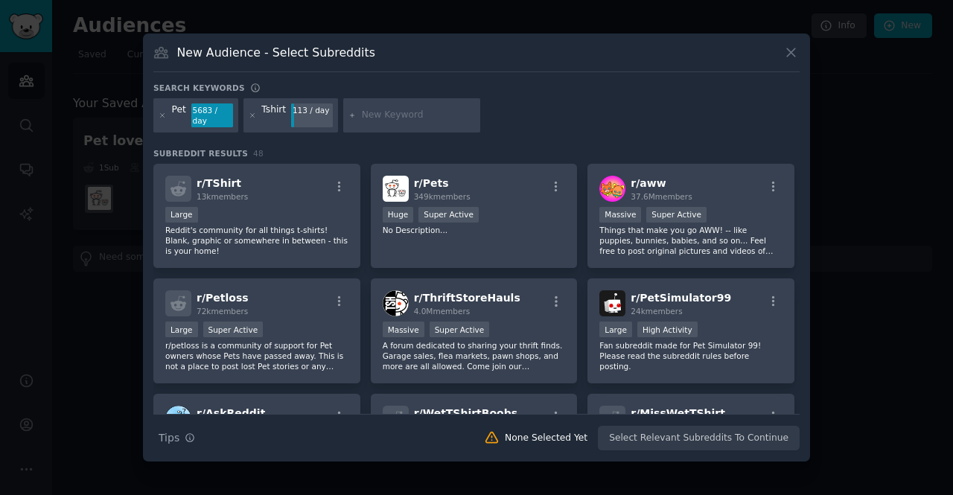
click at [788, 60] on icon at bounding box center [791, 53] width 16 height 16
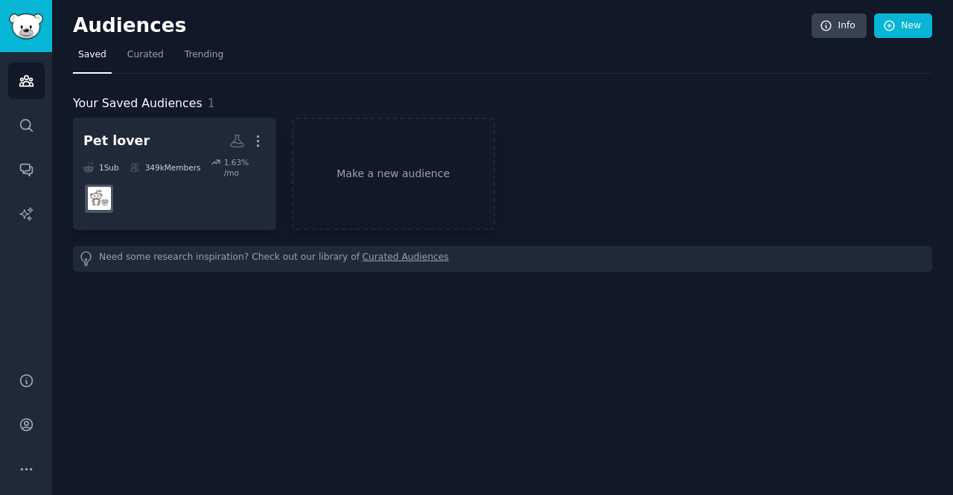
click at [363, 194] on link "Make a new audience" at bounding box center [393, 174] width 203 height 112
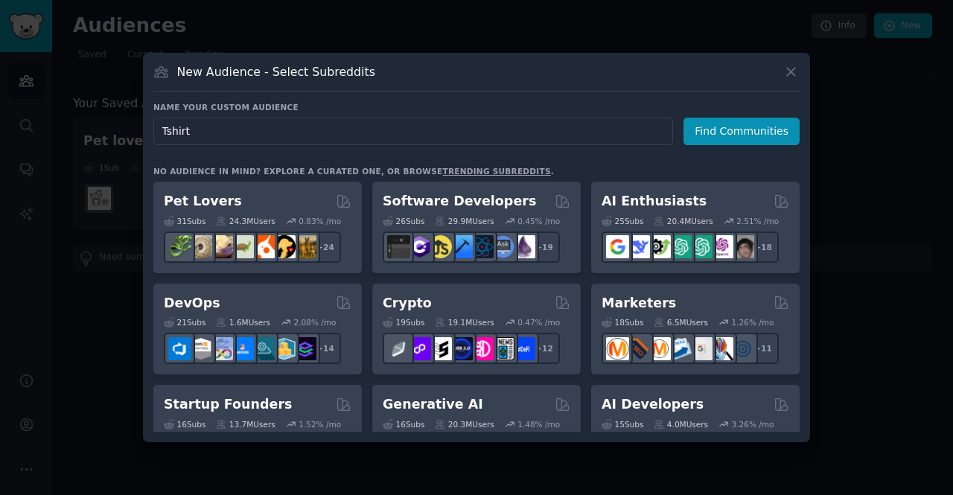
type input "Tshirt"
click at [758, 145] on button "Find Communities" at bounding box center [741, 132] width 116 height 28
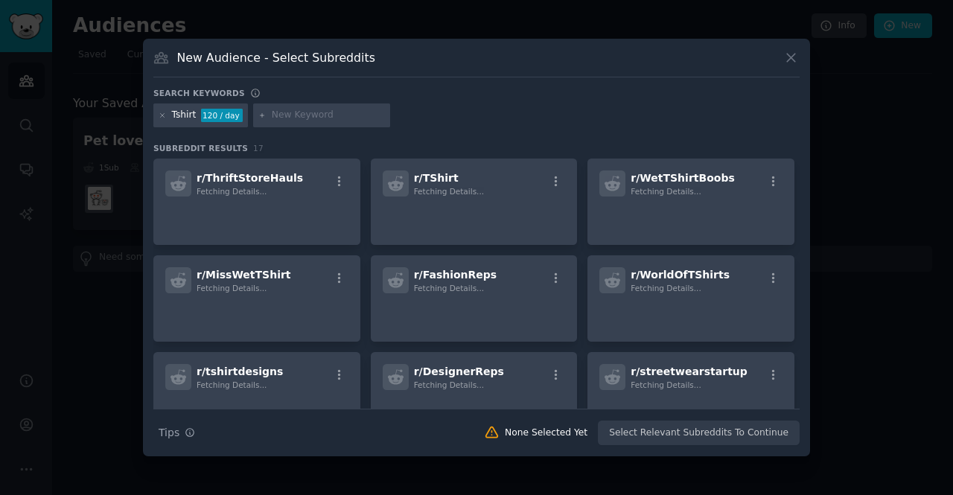
click at [296, 122] on input "text" at bounding box center [328, 115] width 113 height 13
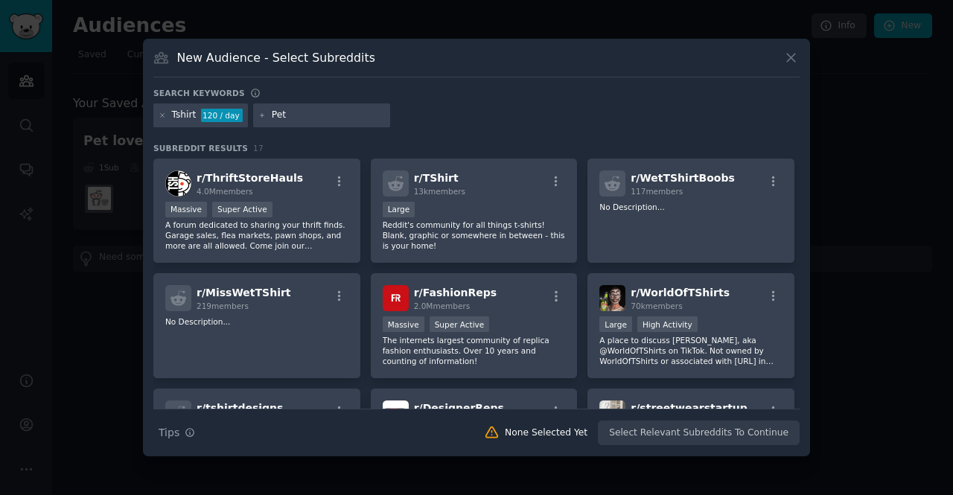
click at [742, 133] on div "Tshirt 120 / day Pet" at bounding box center [476, 117] width 646 height 29
click at [308, 122] on input "Pet" at bounding box center [328, 115] width 113 height 13
click at [767, 103] on div "Search keywords" at bounding box center [476, 96] width 646 height 16
click at [316, 122] on input "Pet lover" at bounding box center [328, 115] width 113 height 13
type input "P"
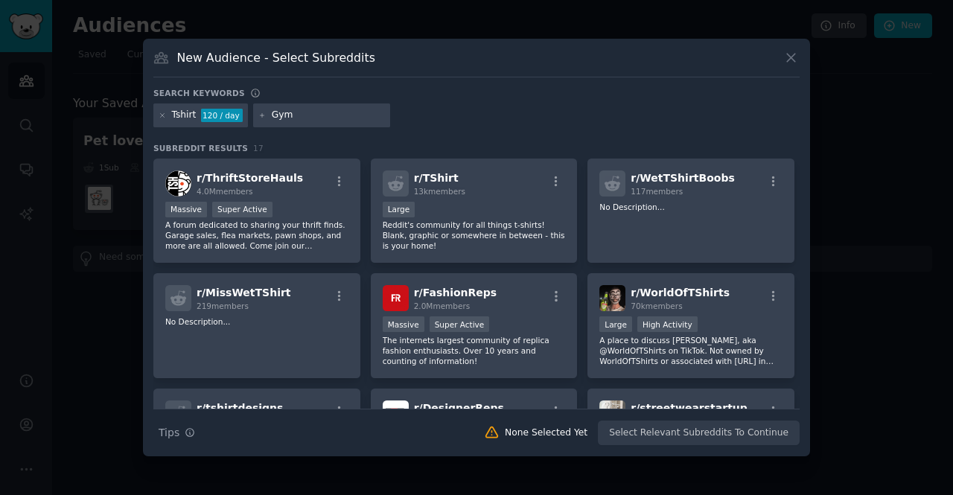
click at [749, 133] on div "Tshirt 120 / day Gym" at bounding box center [476, 117] width 646 height 29
click at [298, 122] on input "Gym" at bounding box center [328, 115] width 113 height 13
type input "G"
type input "Game"
click at [261, 127] on div "Game" at bounding box center [321, 115] width 137 height 24
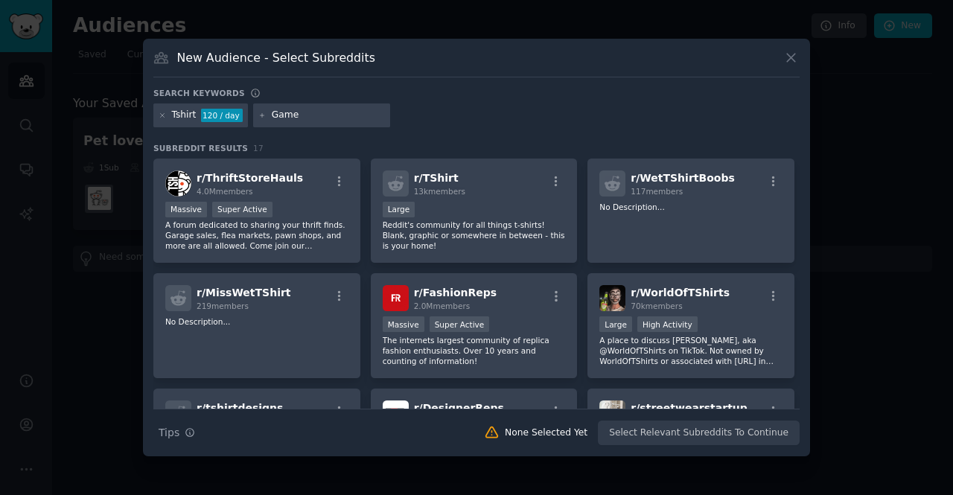
click at [220, 127] on div "Tshirt 120 / day" at bounding box center [200, 115] width 95 height 24
click at [221, 184] on span "r/ ThriftStoreHauls" at bounding box center [250, 178] width 106 height 12
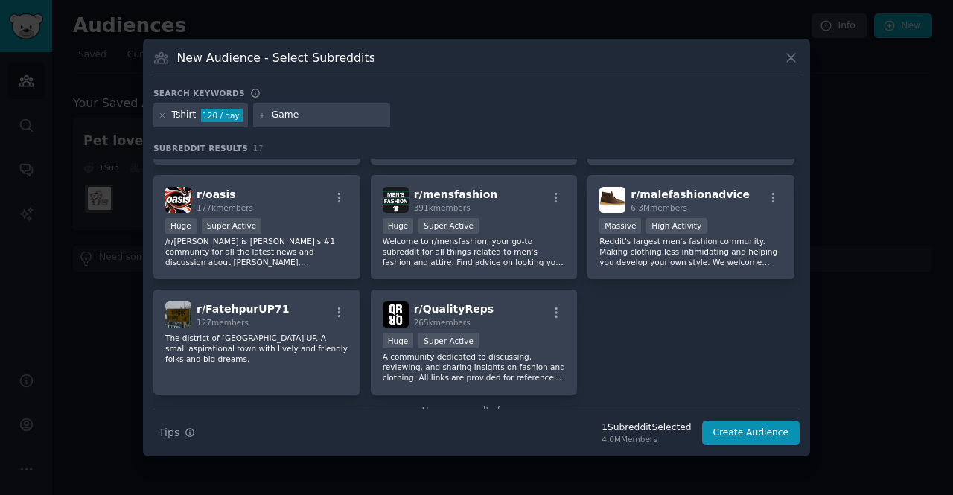
scroll to position [481, 0]
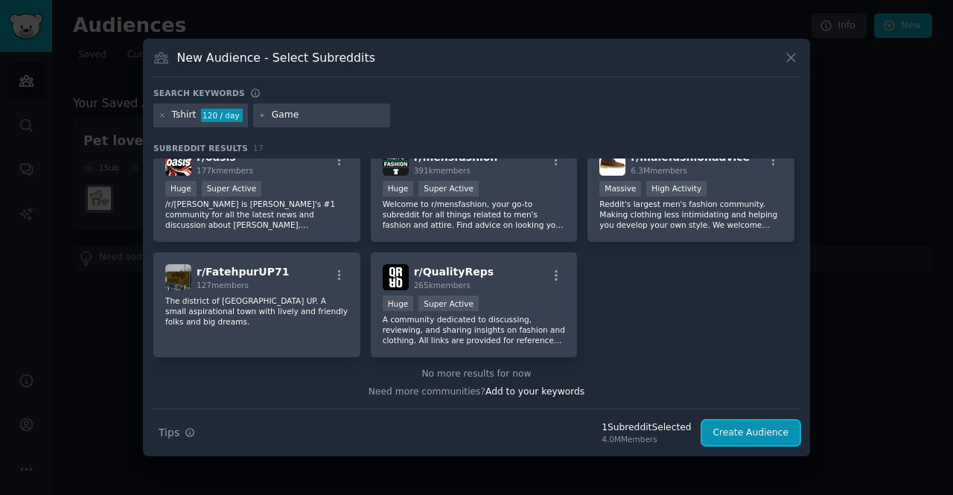
click at [753, 446] on button "Create Audience" at bounding box center [751, 433] width 98 height 25
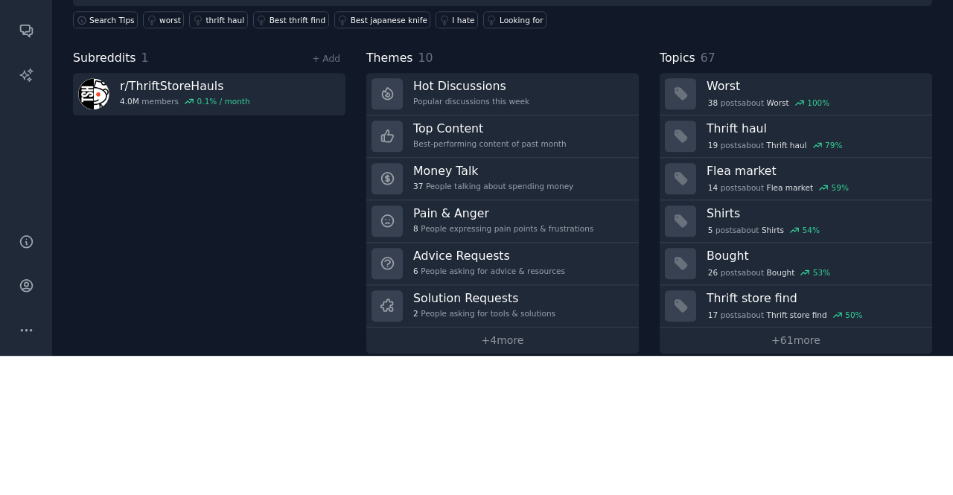
click at [551, 226] on link "Hot Discussions Popular discussions this week" at bounding box center [502, 233] width 272 height 42
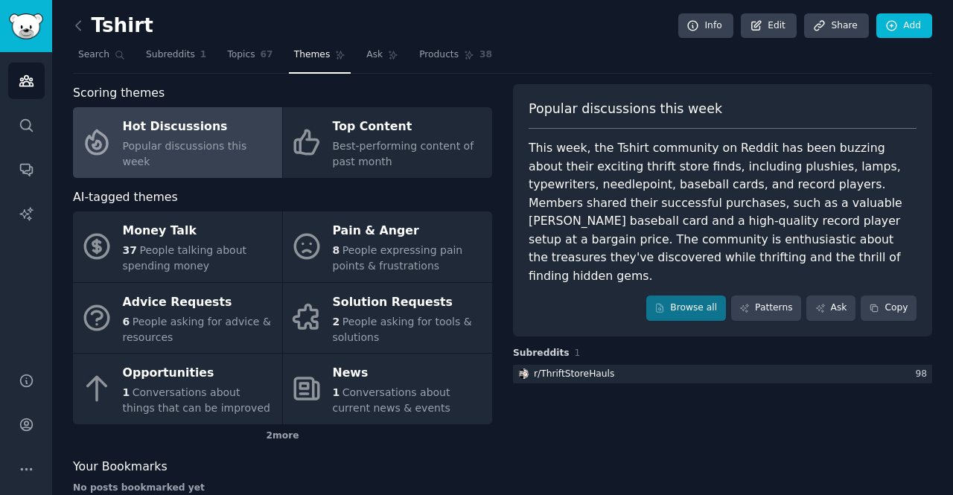
click at [77, 25] on icon at bounding box center [79, 26] width 16 height 16
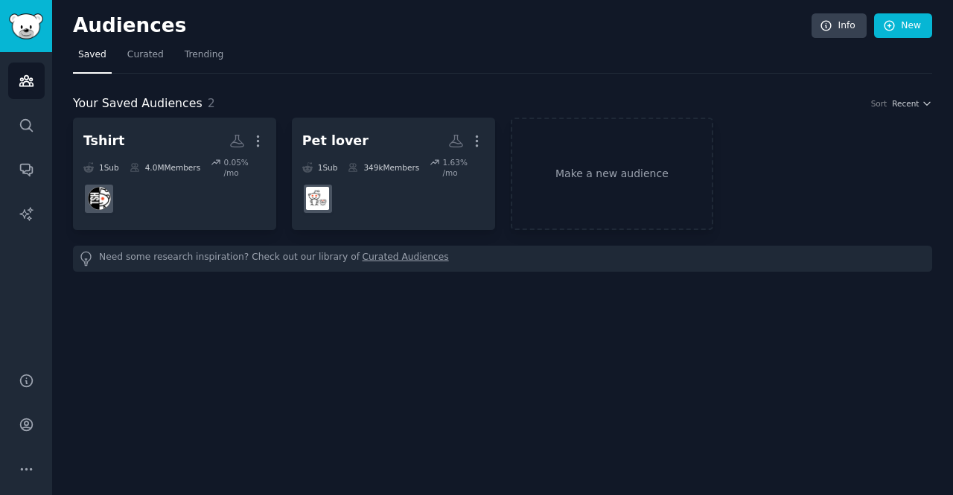
click at [197, 178] on dd at bounding box center [174, 199] width 182 height 42
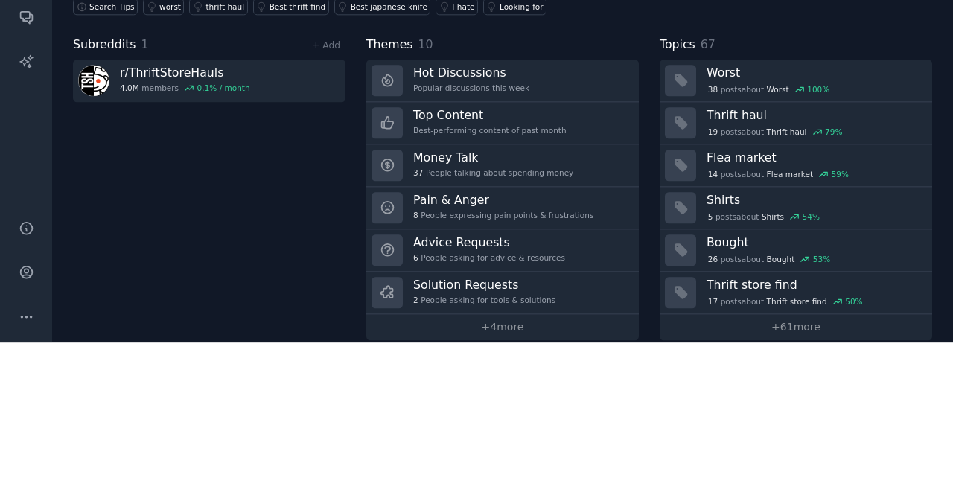
click at [441, 225] on h3 "Hot Discussions" at bounding box center [471, 225] width 116 height 16
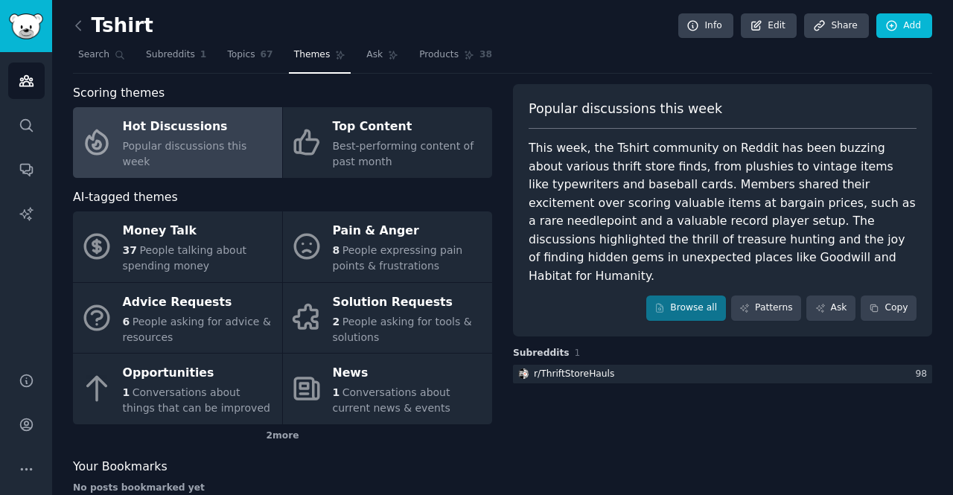
click at [404, 331] on div "2 People asking for tools & solutions" at bounding box center [409, 329] width 152 height 31
